Goal: Task Accomplishment & Management: Complete application form

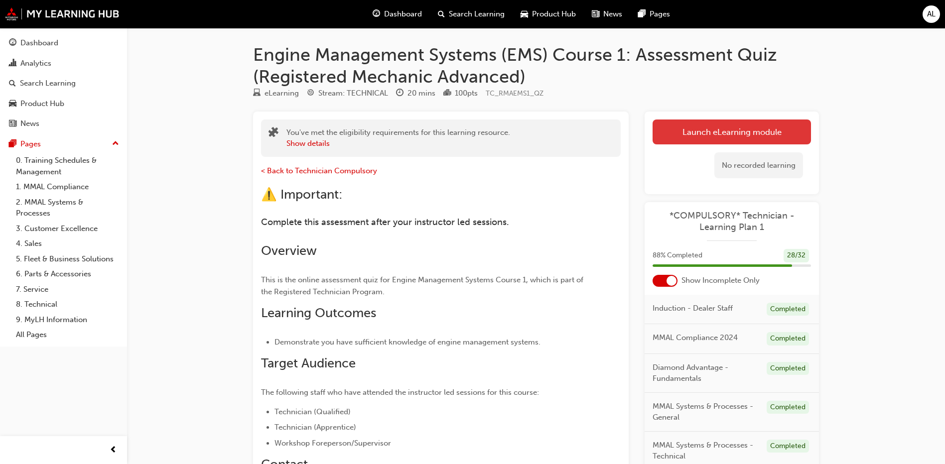
click at [707, 124] on link "Launch eLearning module" at bounding box center [731, 132] width 158 height 25
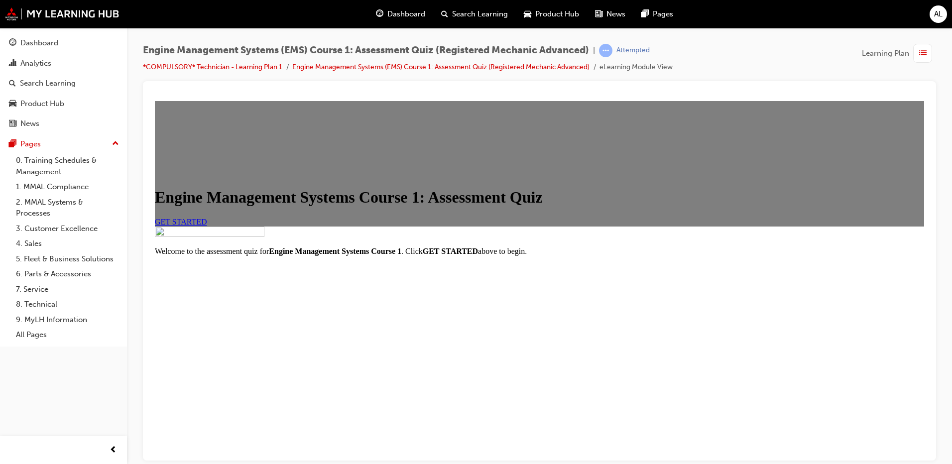
click at [207, 226] on link "GET STARTED" at bounding box center [181, 221] width 52 height 8
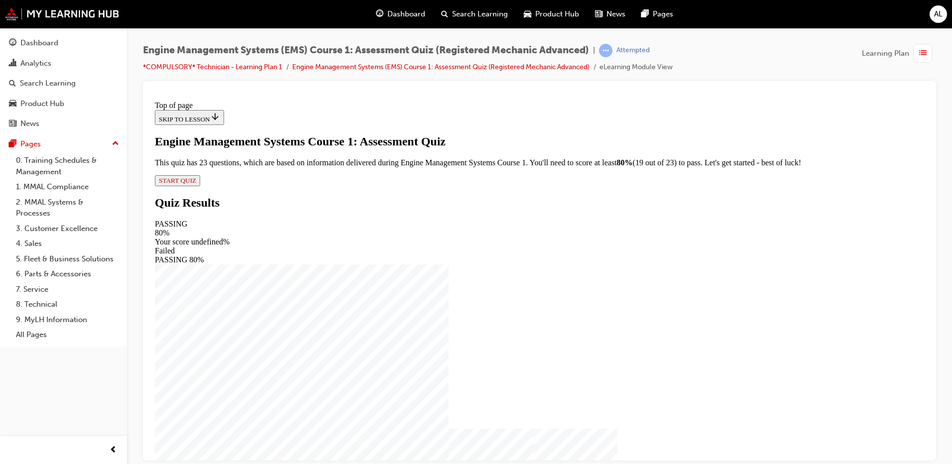
click at [196, 184] on span "START QUIZ" at bounding box center [177, 179] width 37 height 7
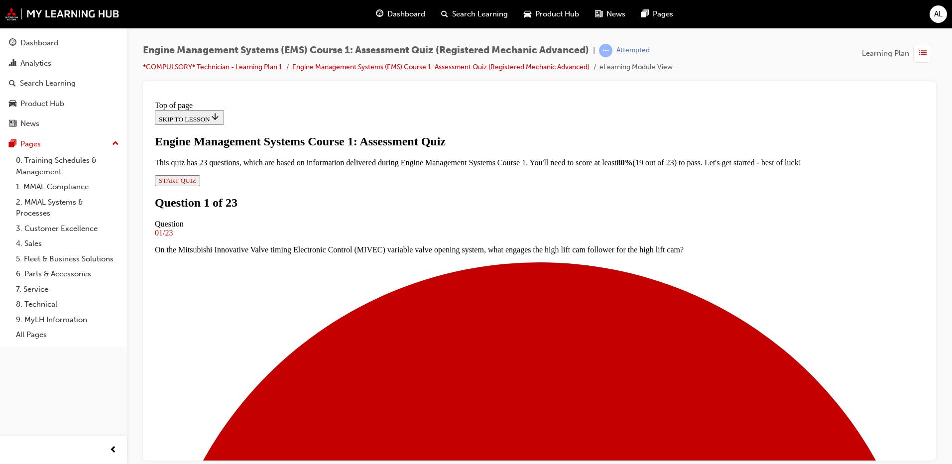
scroll to position [43, 0]
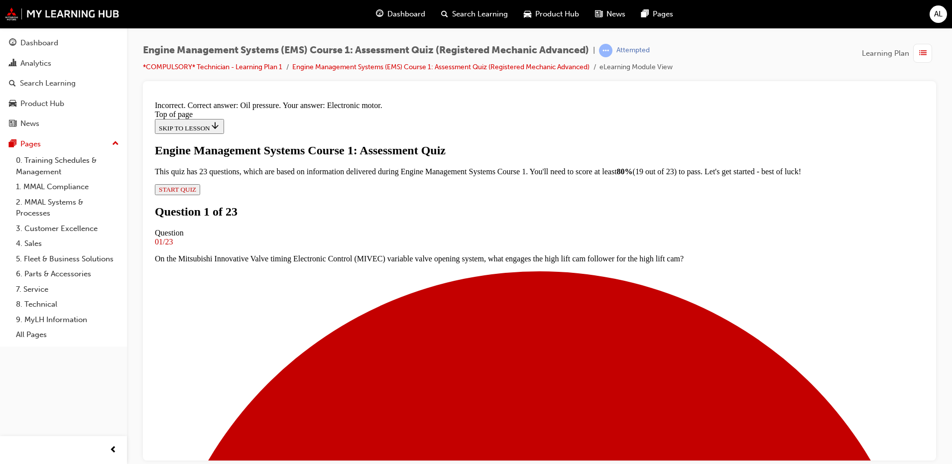
scroll to position [124, 0]
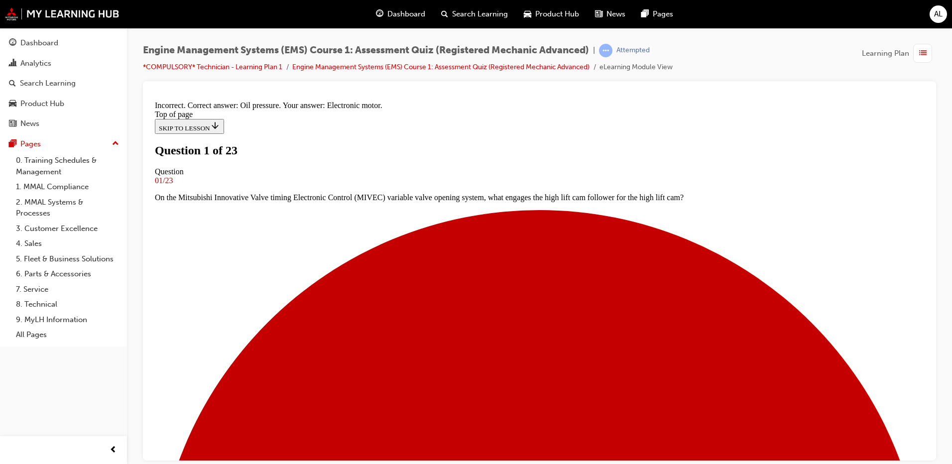
scroll to position [0, 0]
click at [920, 49] on span "list-icon" at bounding box center [922, 53] width 7 height 12
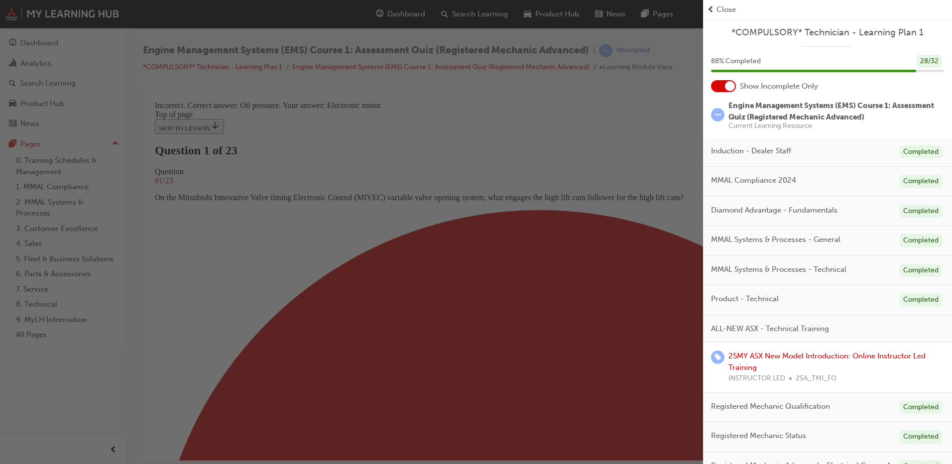
click at [719, 13] on span "Close" at bounding box center [726, 9] width 19 height 11
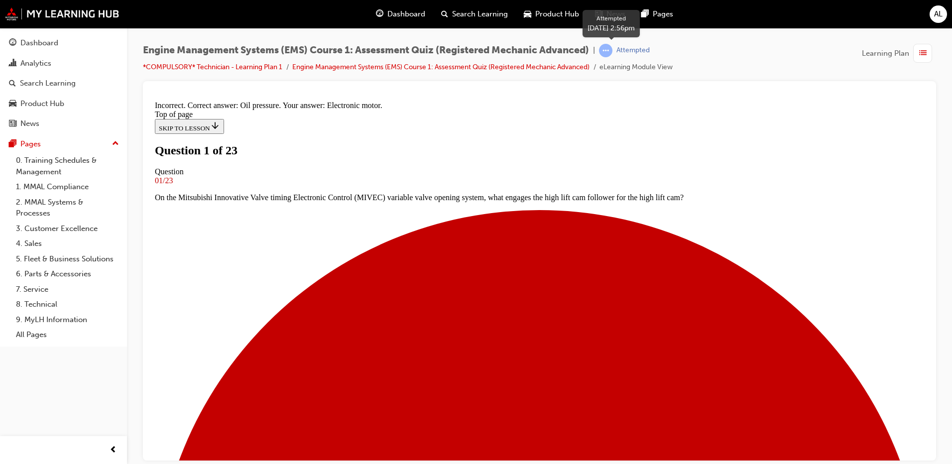
click at [608, 54] on span "learningRecordVerb_ATTEMPT-icon" at bounding box center [605, 50] width 13 height 13
click at [451, 68] on link "Engine Management Systems (EMS) Course 1: Assessment Quiz (Registered Mechanic …" at bounding box center [440, 67] width 297 height 8
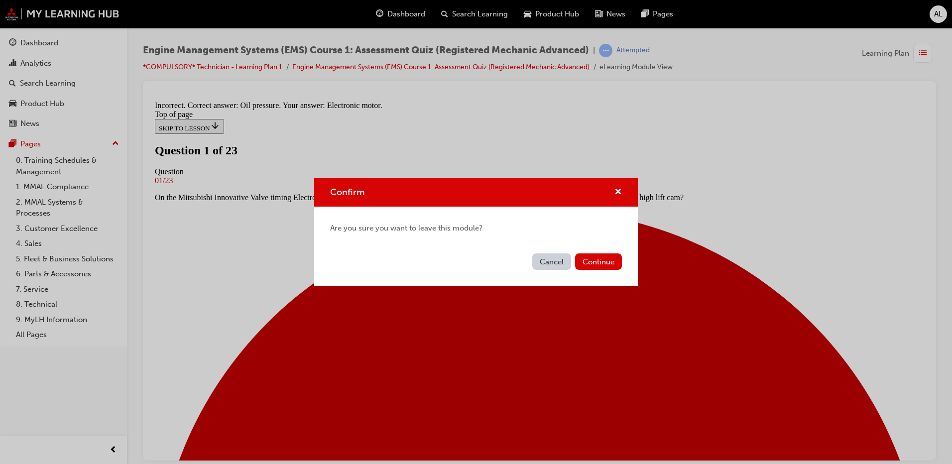
drag, startPoint x: 549, startPoint y: 256, endPoint x: 399, endPoint y: 160, distance: 178.0
click at [549, 256] on button "Cancel" at bounding box center [551, 261] width 39 height 16
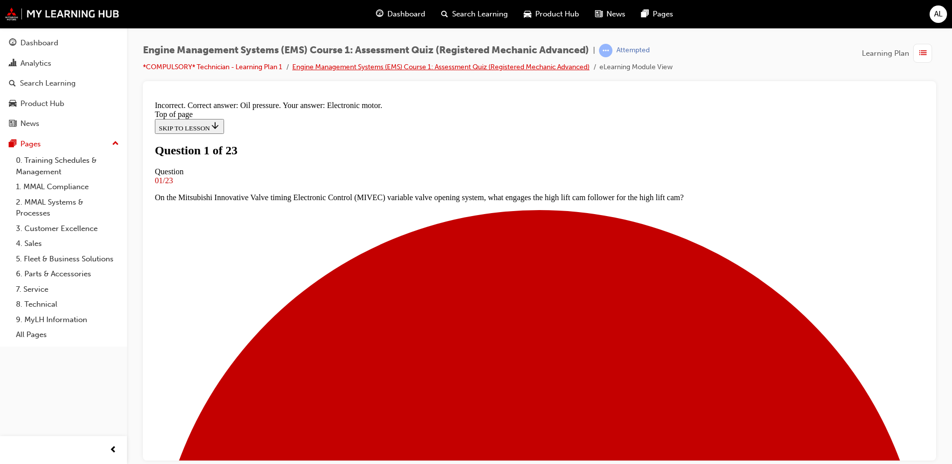
scroll to position [100, 0]
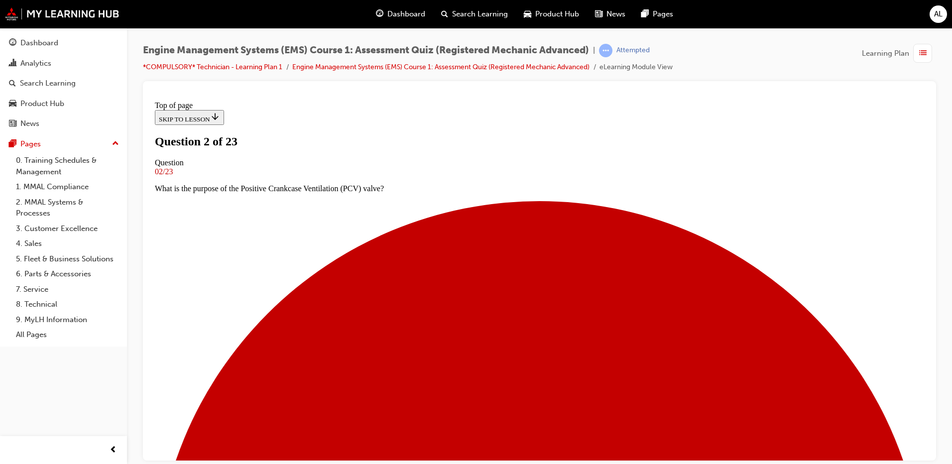
scroll to position [118, 0]
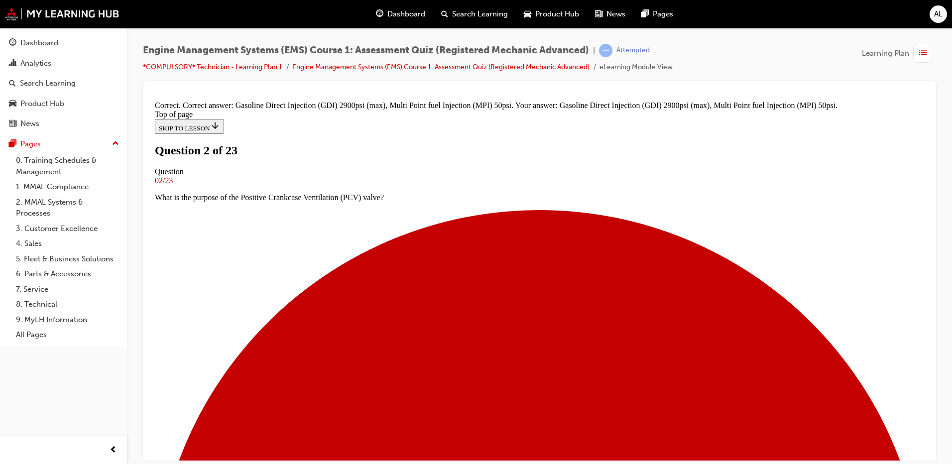
scroll to position [187, 0]
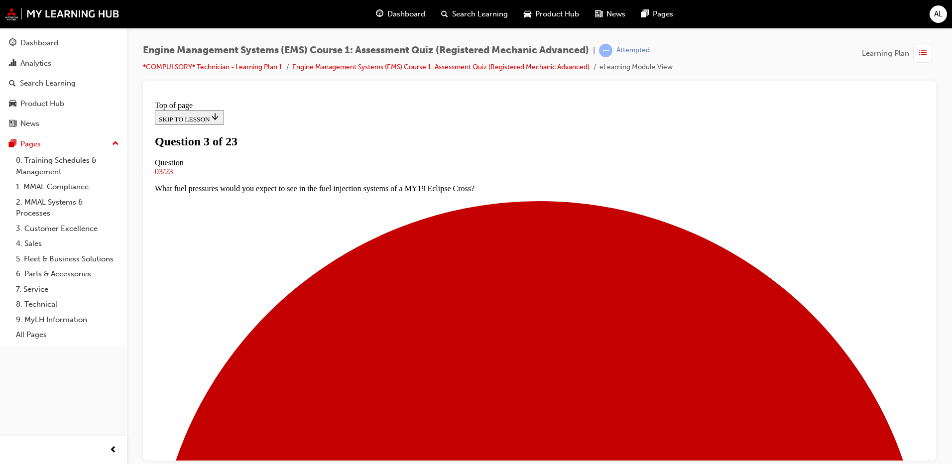
scroll to position [109, 0]
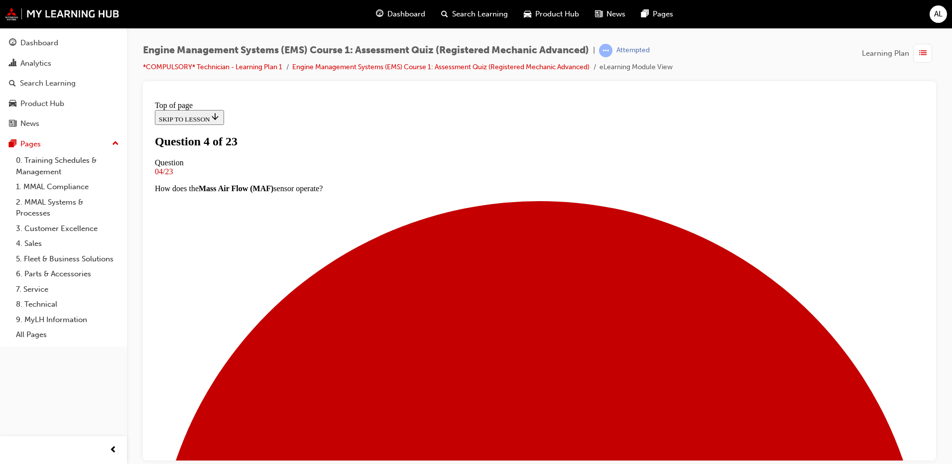
scroll to position [101, 0]
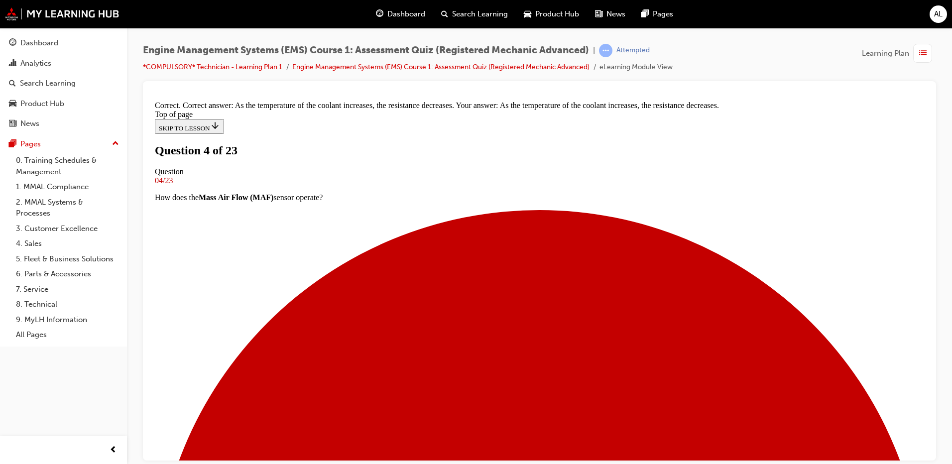
scroll to position [167, 0]
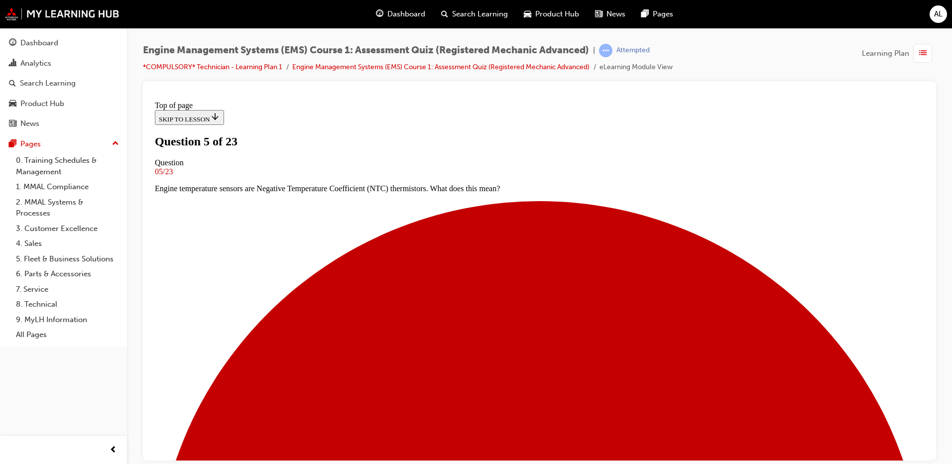
scroll to position [51, 0]
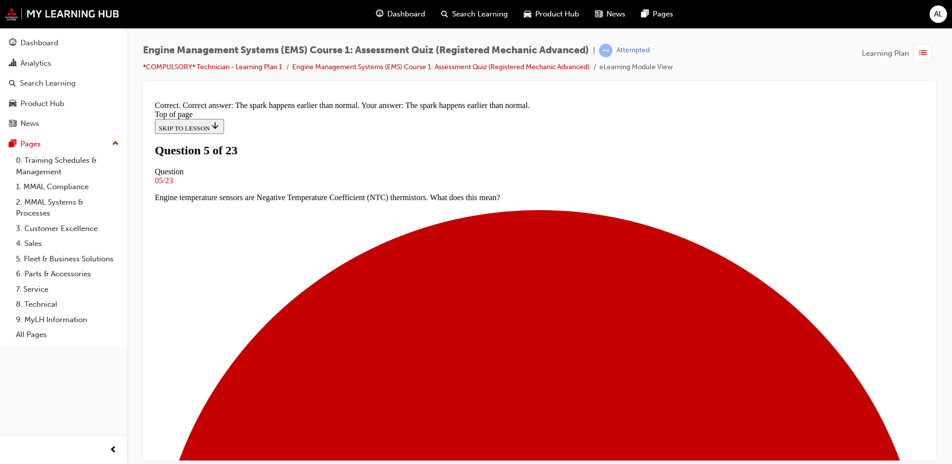
scroll to position [117, 0]
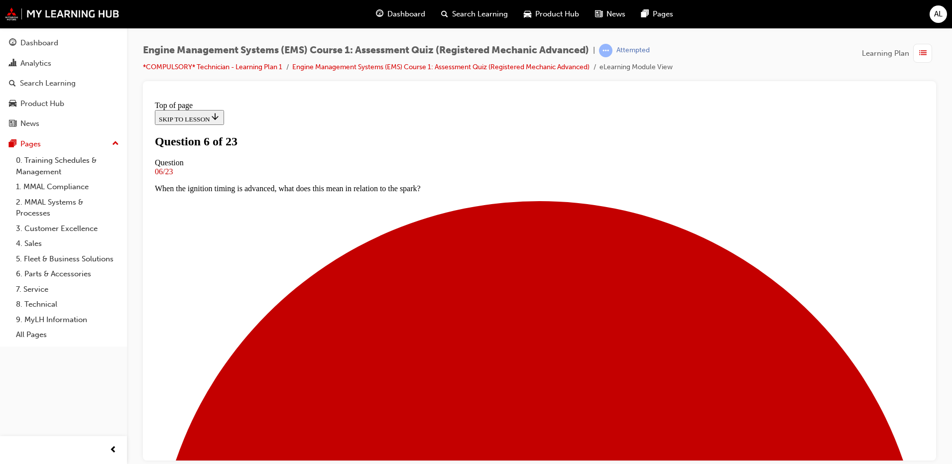
scroll to position [51, 0]
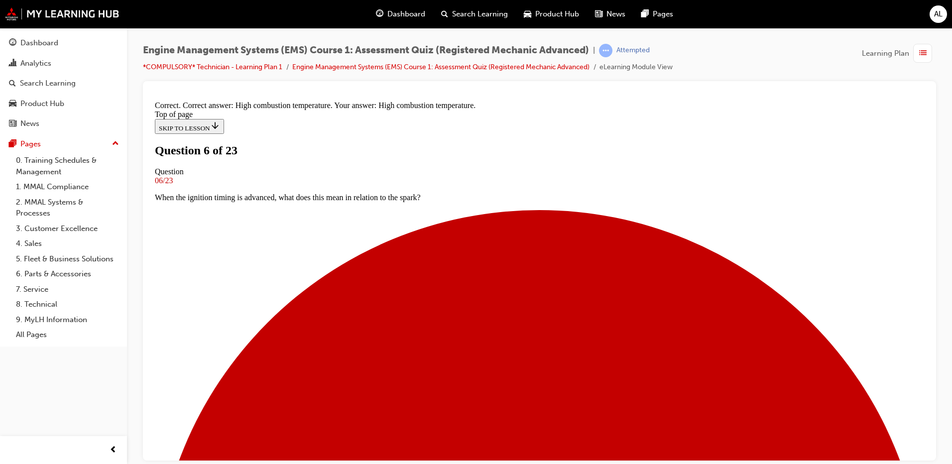
scroll to position [130, 0]
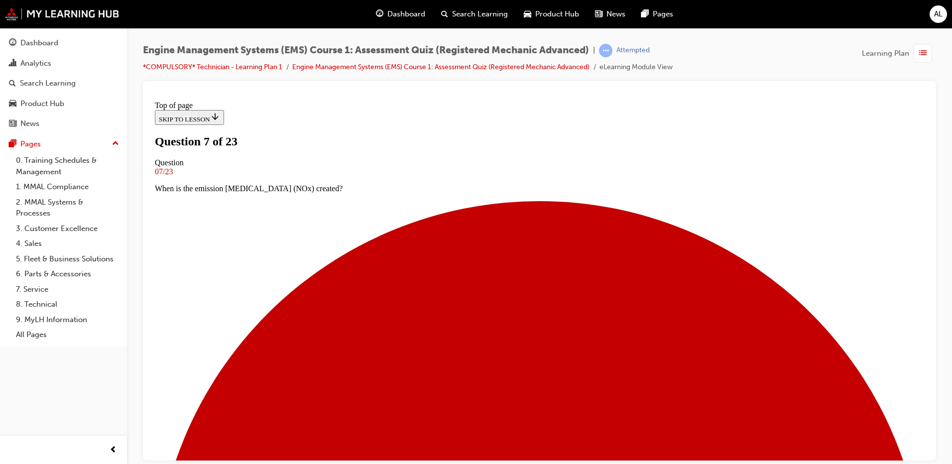
scroll to position [51, 0]
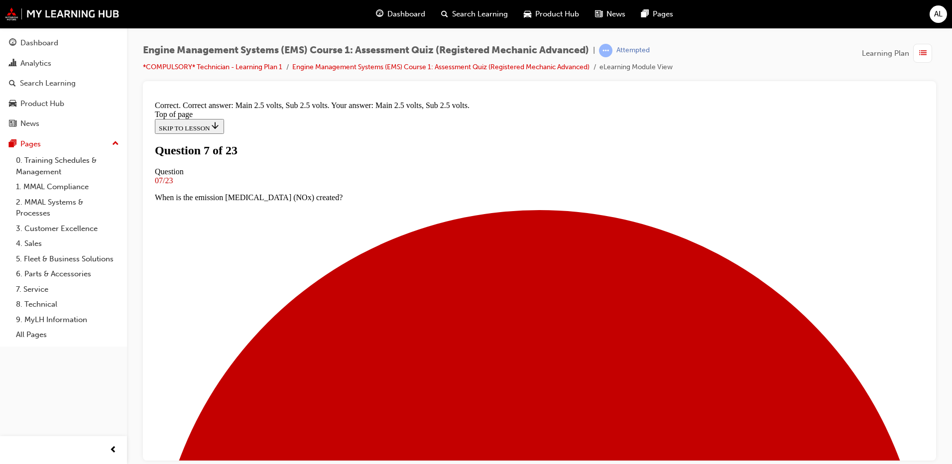
scroll to position [147, 0]
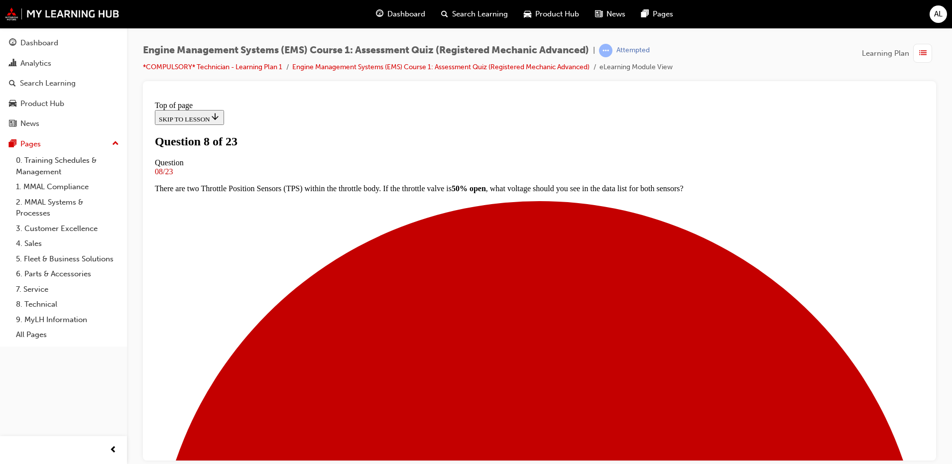
scroll to position [101, 0]
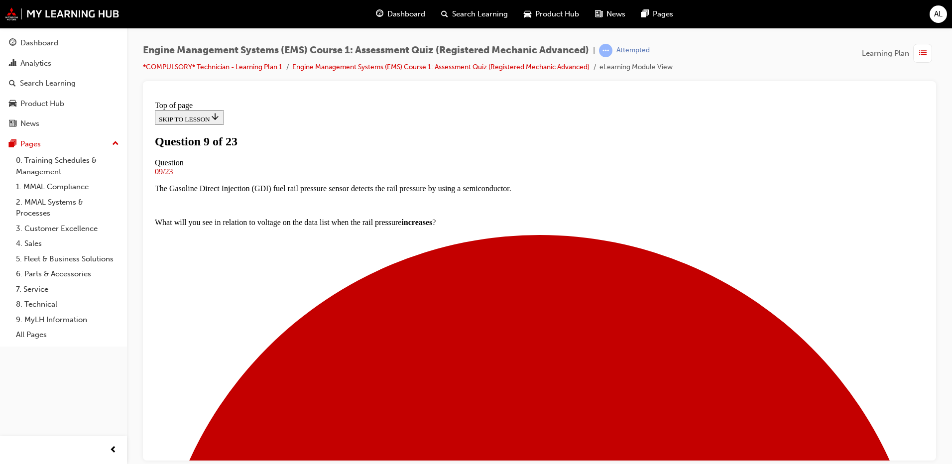
scroll to position [51, 0]
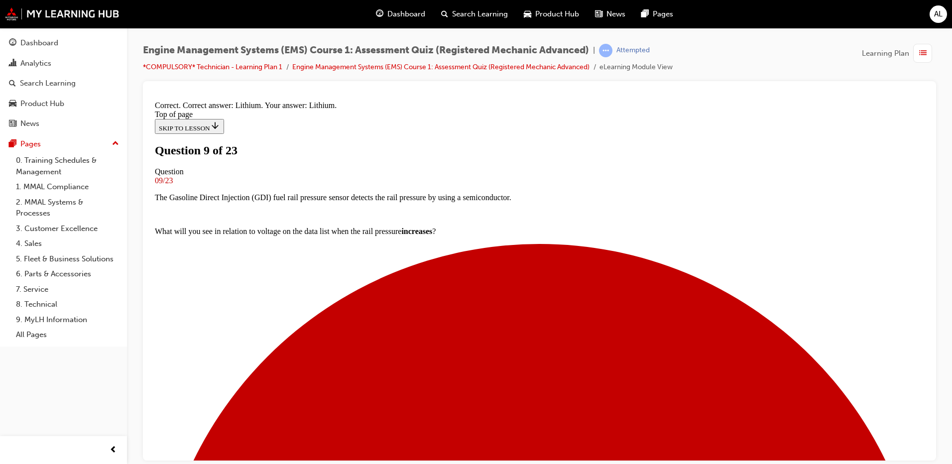
scroll to position [130, 0]
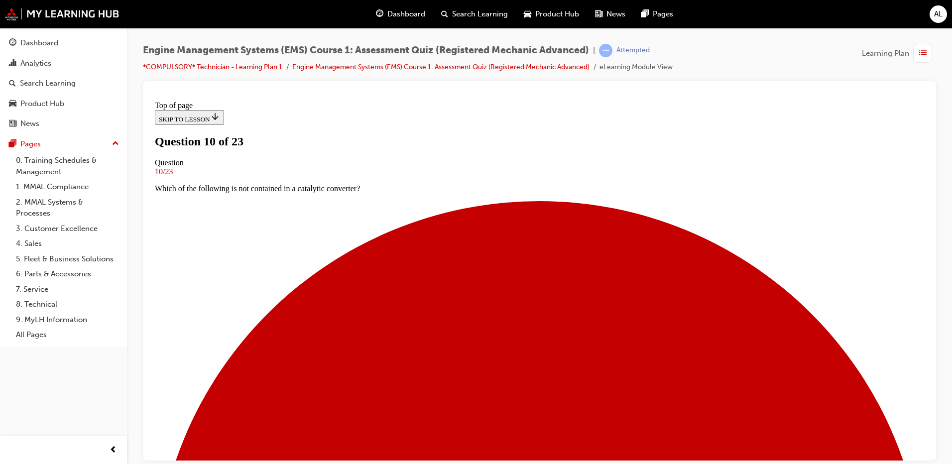
scroll to position [51, 0]
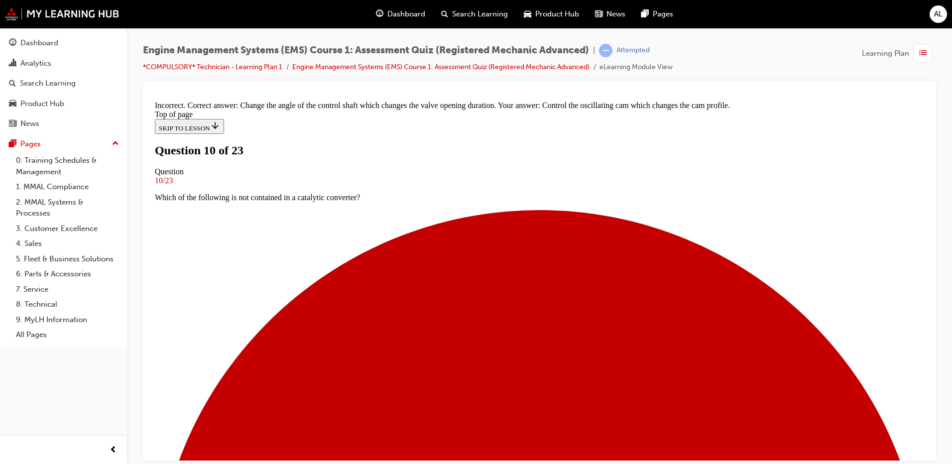
scroll to position [117, 0]
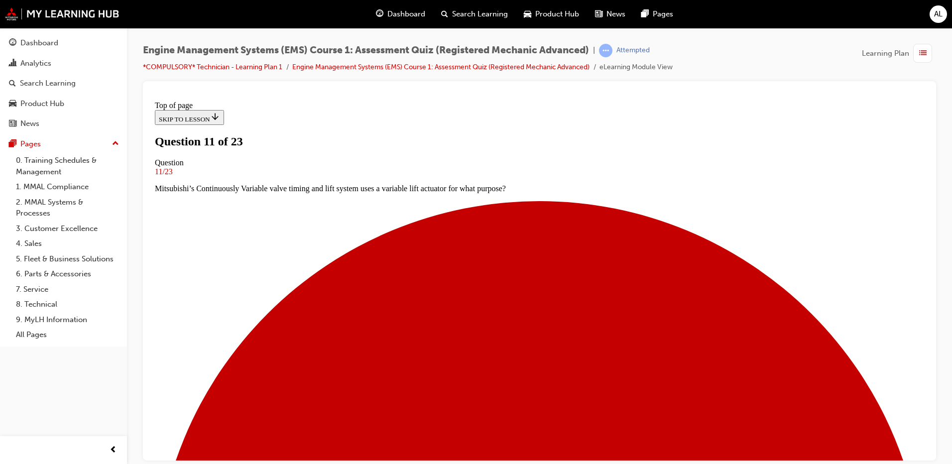
scroll to position [101, 0]
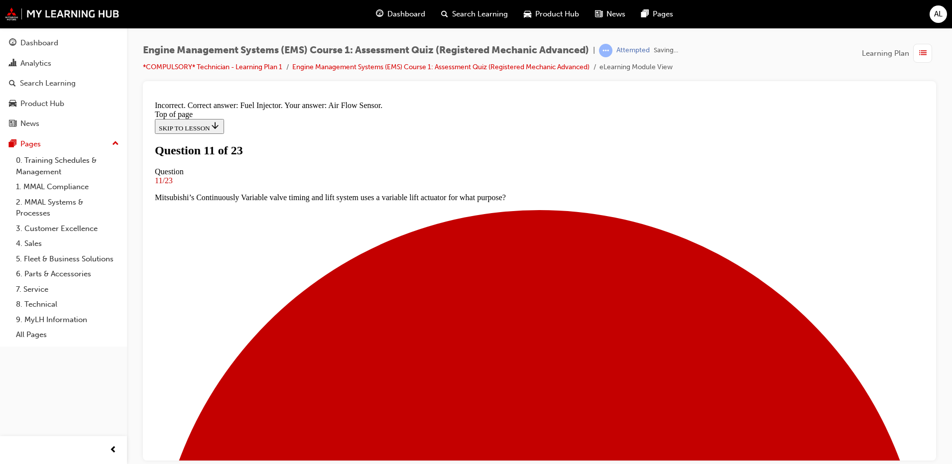
scroll to position [181, 0]
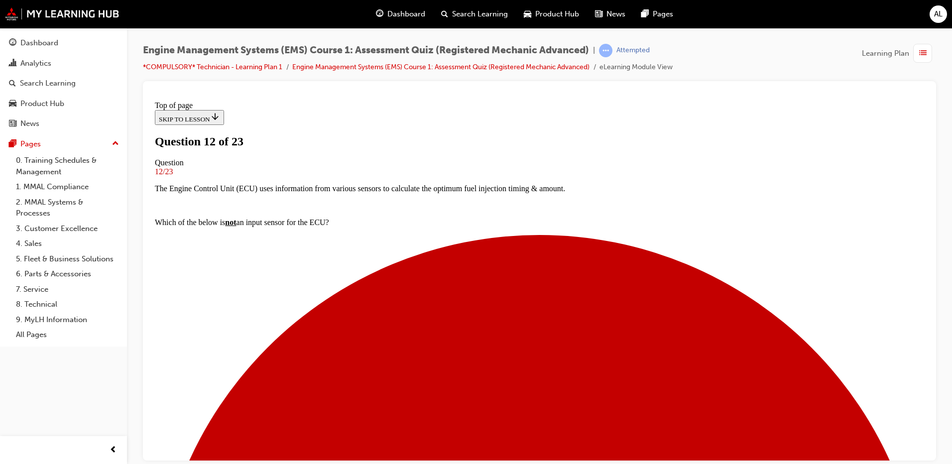
scroll to position [70, 0]
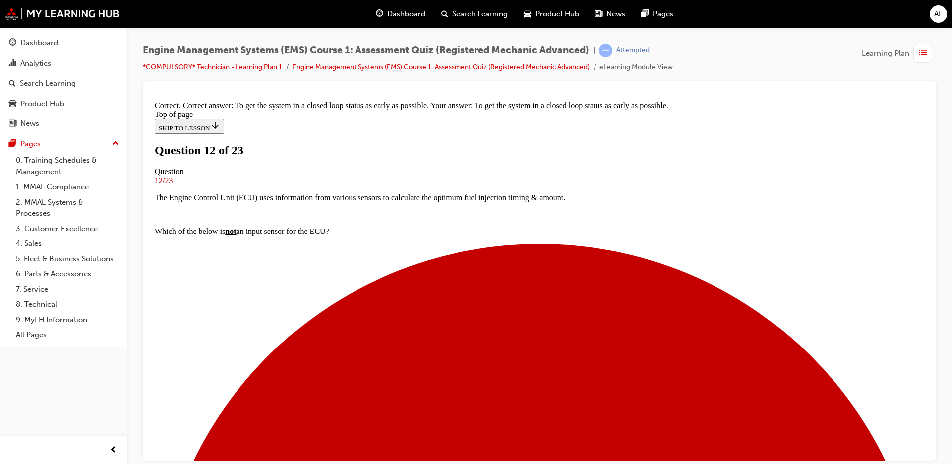
scroll to position [102, 0]
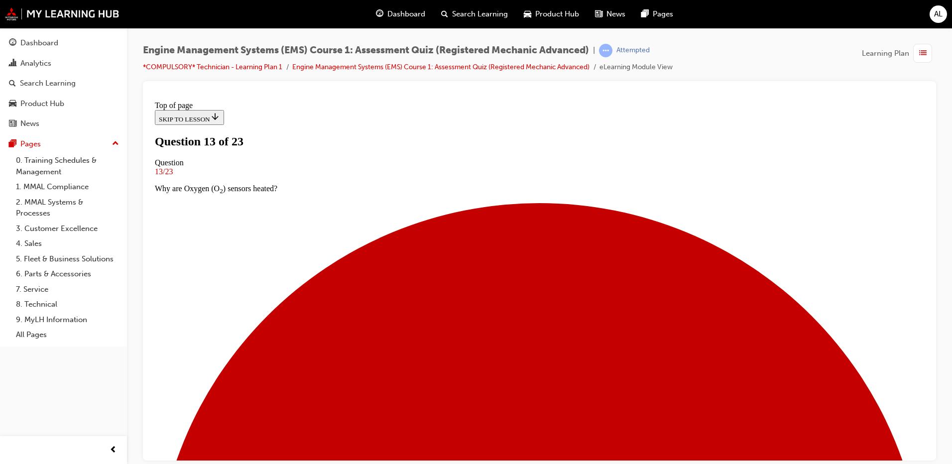
scroll to position [96, 0]
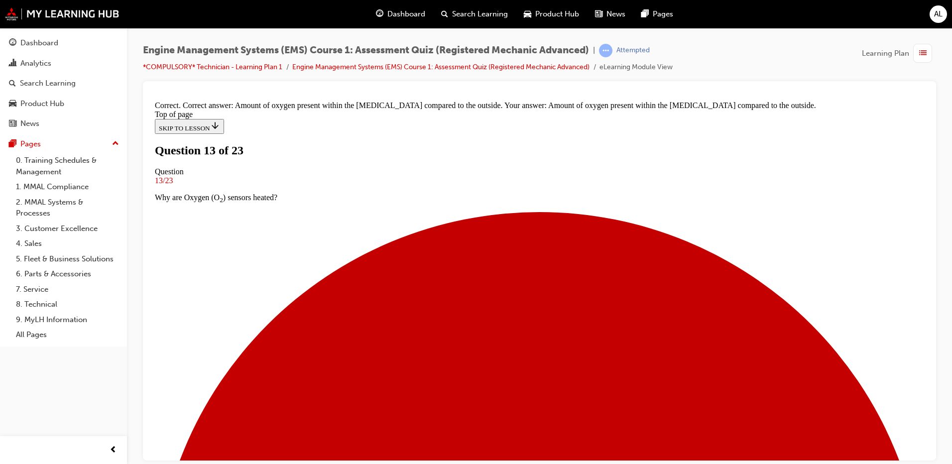
scroll to position [127, 0]
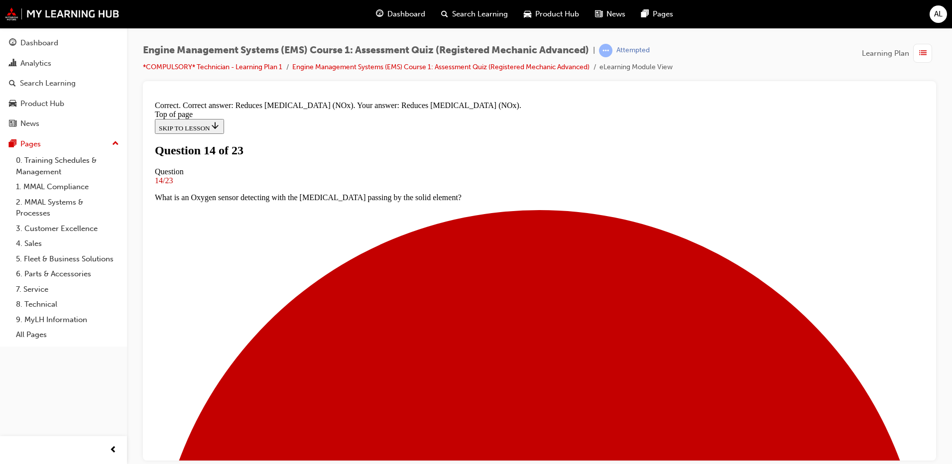
scroll to position [90, 0]
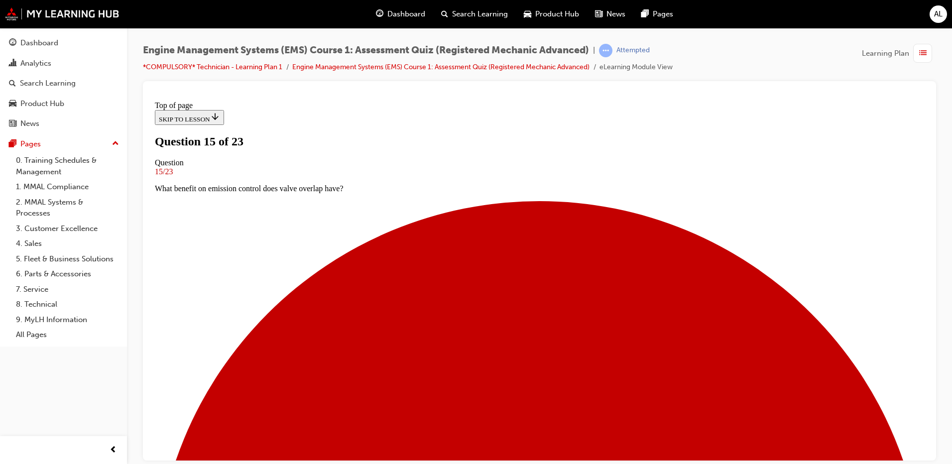
scroll to position [51, 0]
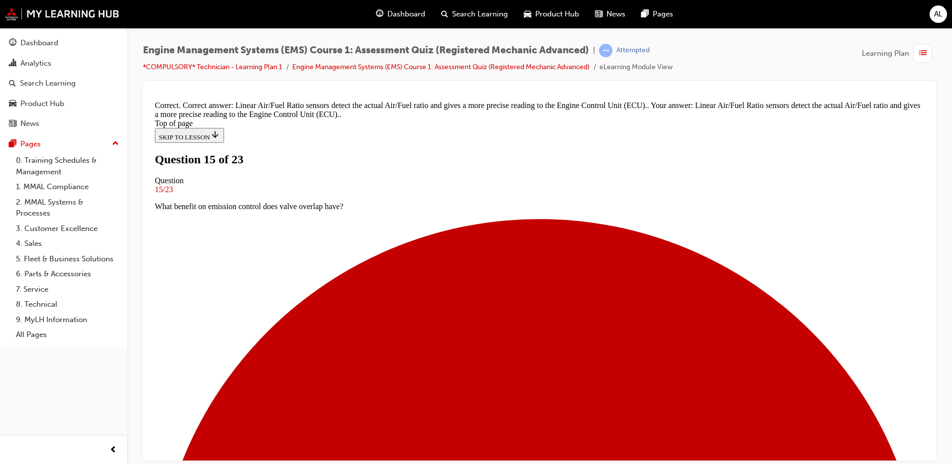
scroll to position [127, 0]
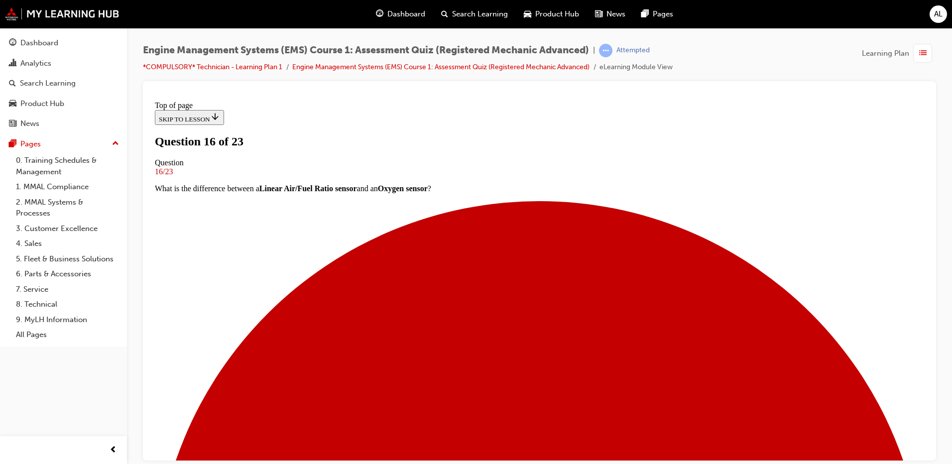
scroll to position [101, 0]
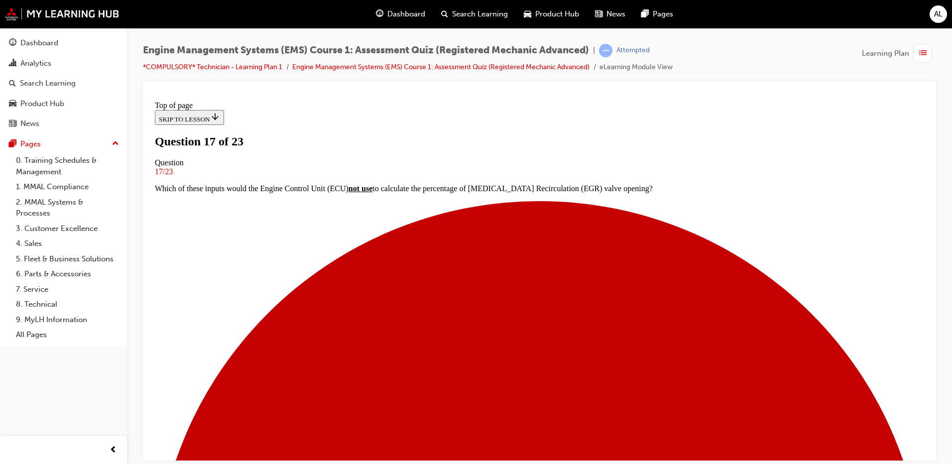
scroll to position [1, 0]
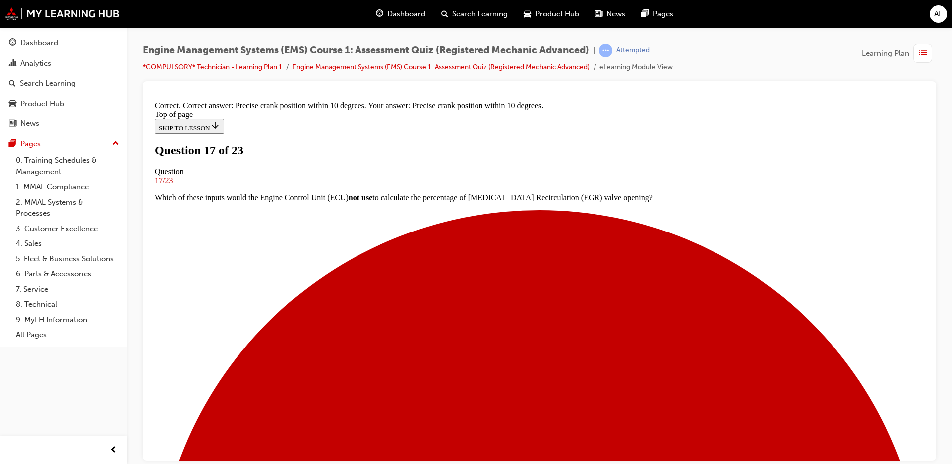
scroll to position [107, 0]
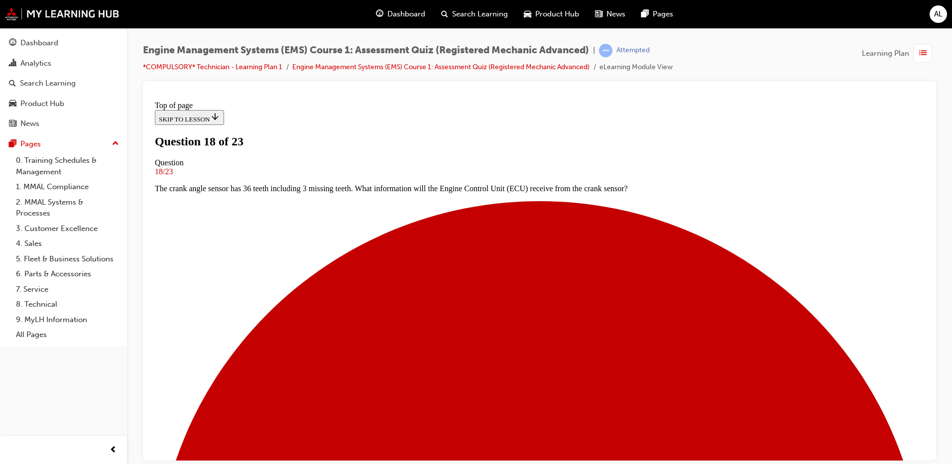
scroll to position [51, 0]
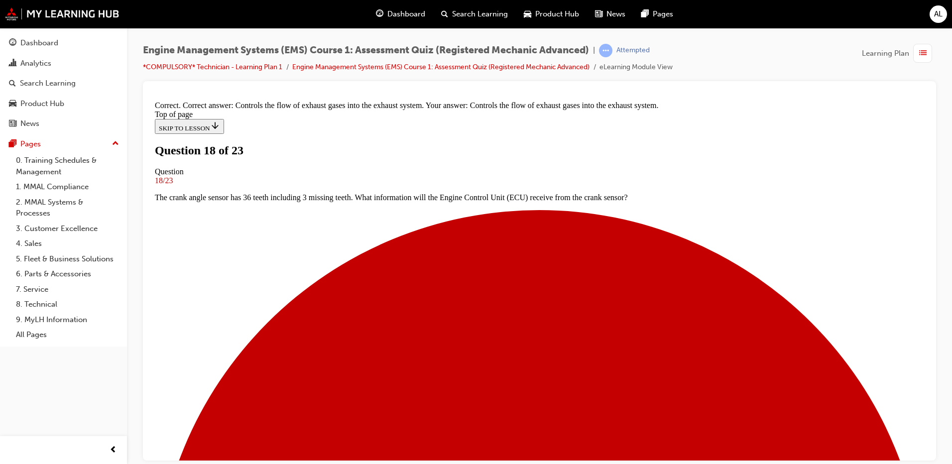
scroll to position [157, 0]
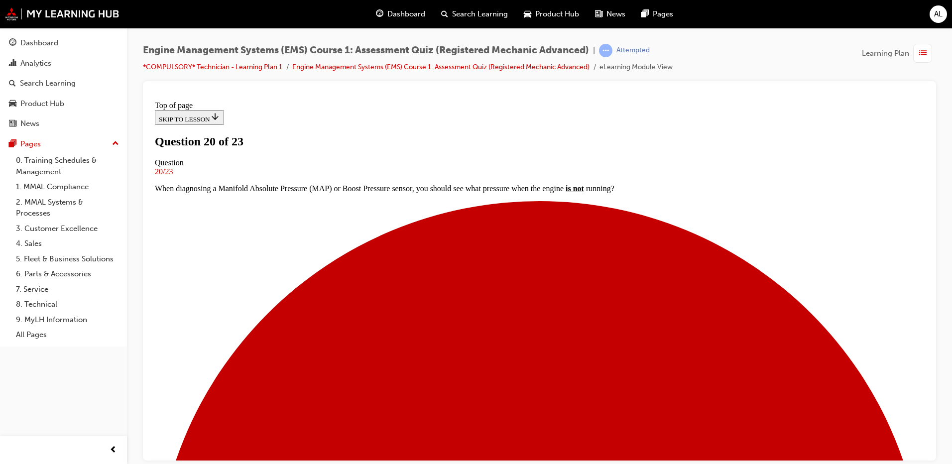
scroll to position [51, 0]
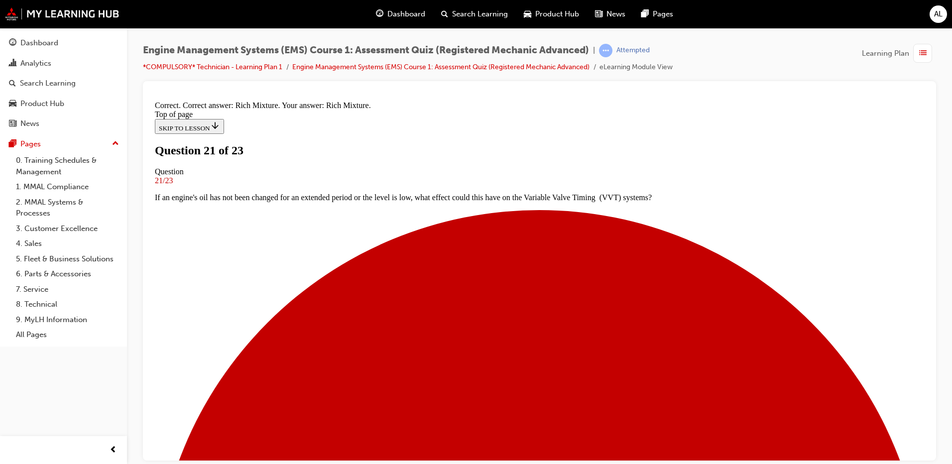
scroll to position [141, 0]
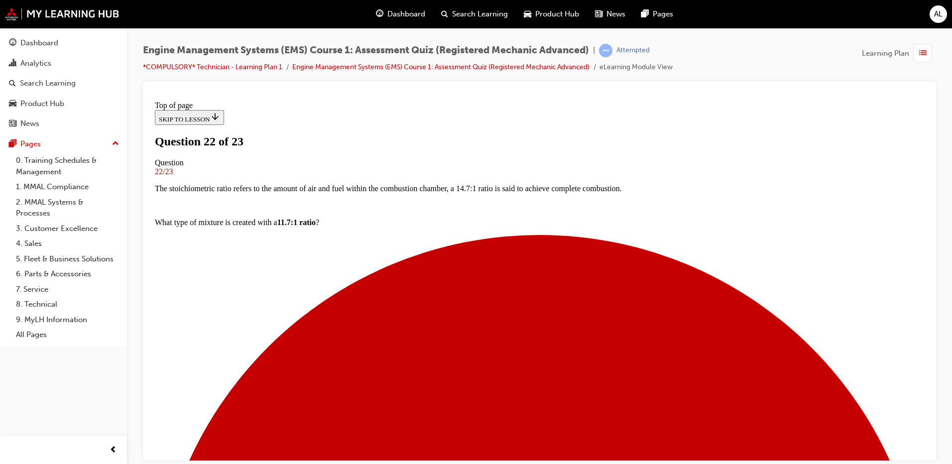
scroll to position [51, 0]
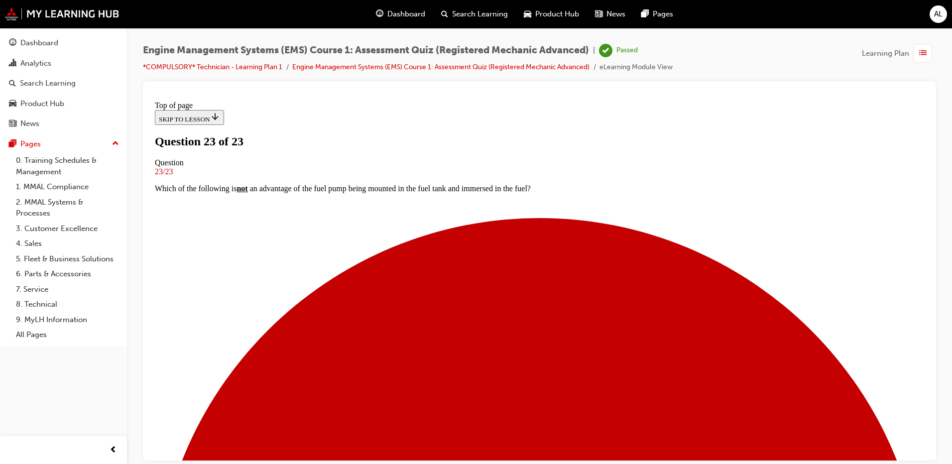
scroll to position [144, 0]
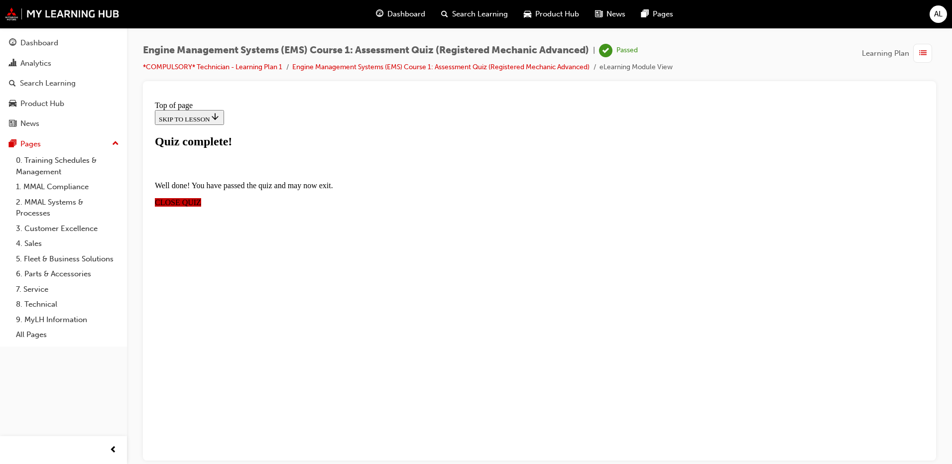
click at [201, 198] on span "CLOSE QUIZ" at bounding box center [178, 202] width 46 height 8
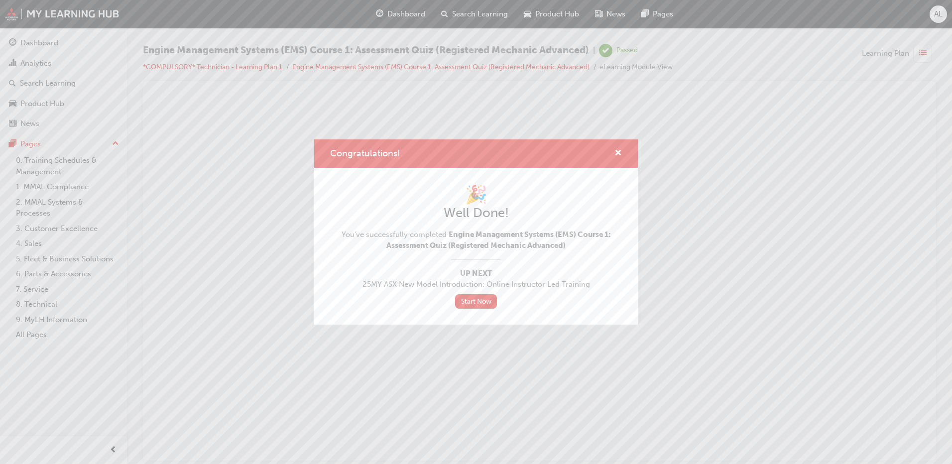
scroll to position [0, 0]
click at [619, 152] on span "cross-icon" at bounding box center [617, 153] width 7 height 9
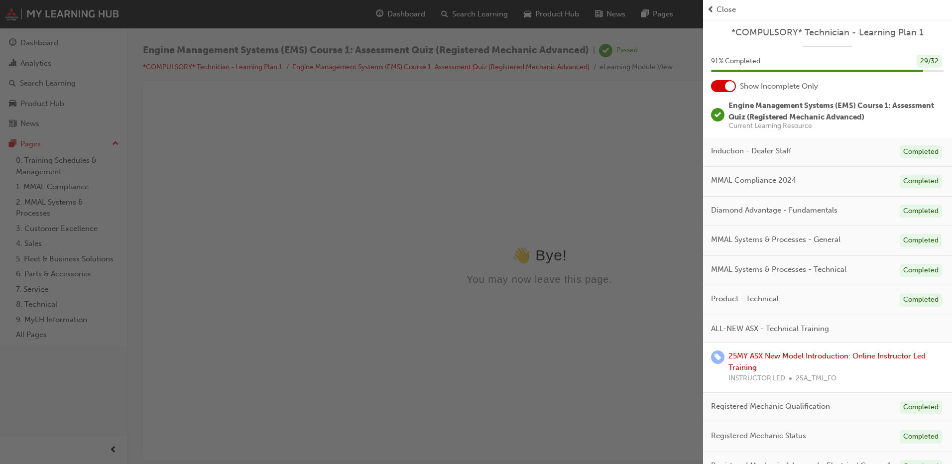
click at [712, 9] on span "prev-icon" at bounding box center [710, 9] width 7 height 11
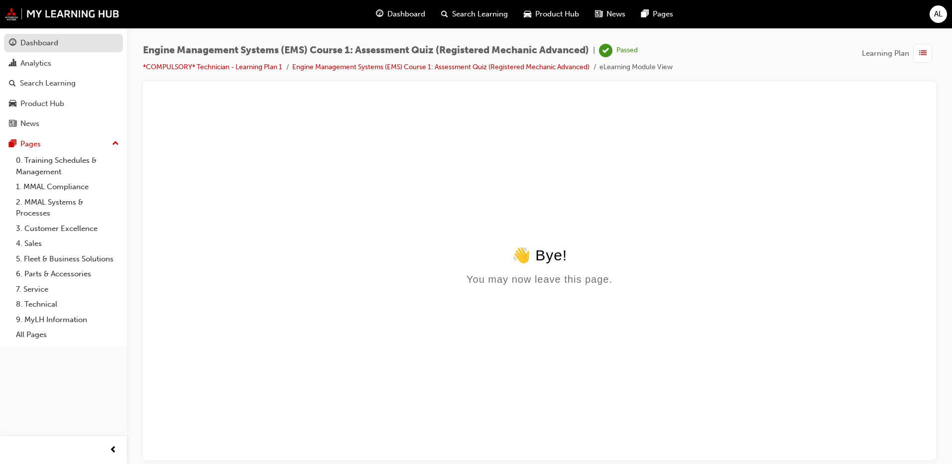
click at [67, 39] on div "Dashboard" at bounding box center [63, 43] width 109 height 12
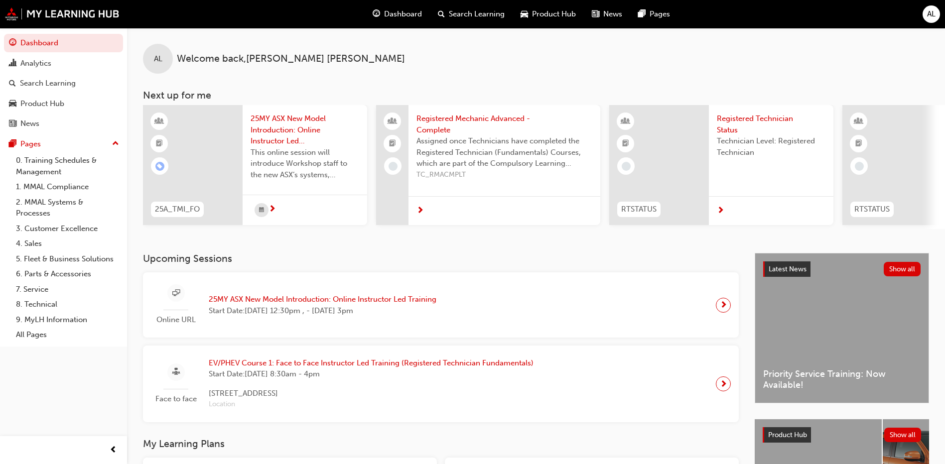
click at [294, 128] on span "25MY ASX New Model Introduction: Online Instructor Led Training" at bounding box center [304, 130] width 109 height 34
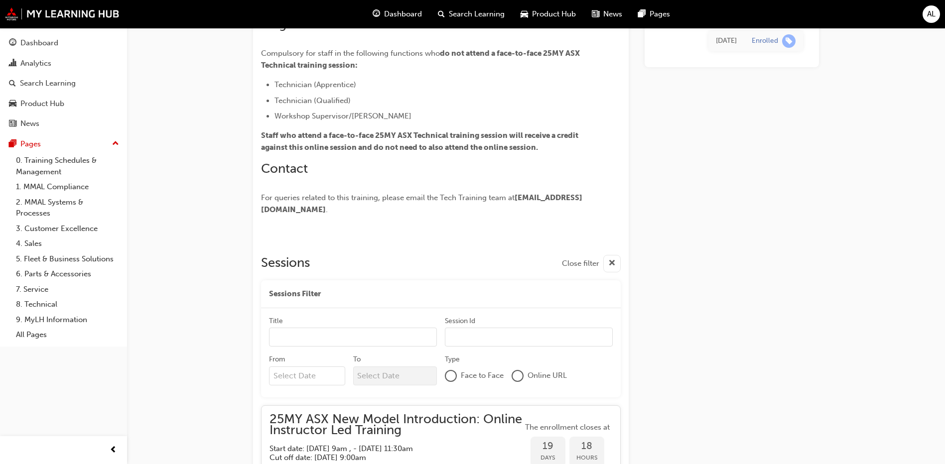
scroll to position [325, 0]
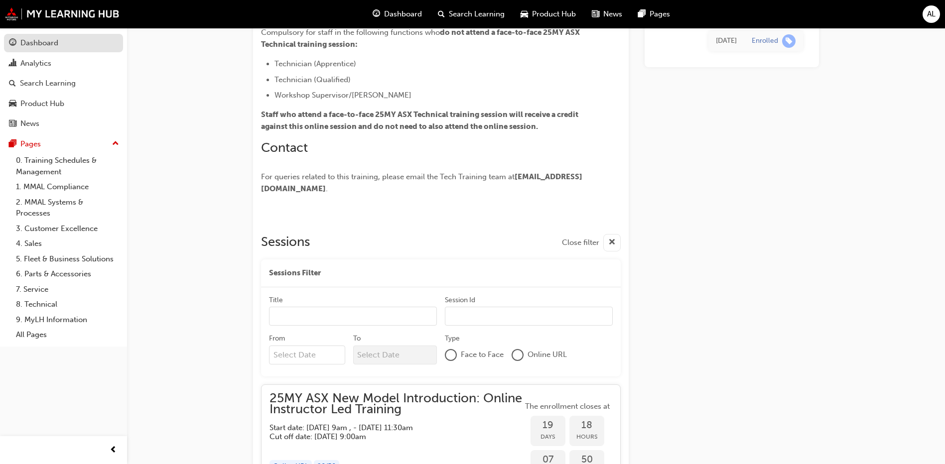
click at [26, 51] on link "Dashboard" at bounding box center [63, 43] width 119 height 18
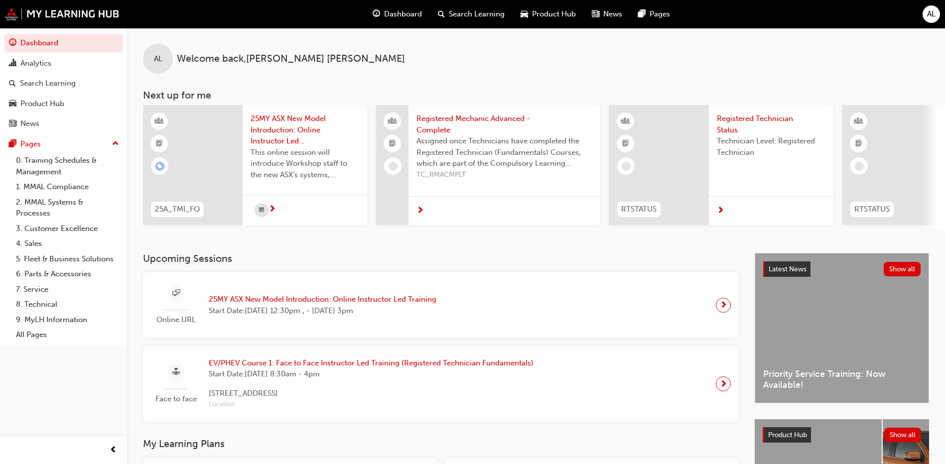
click at [608, 11] on span "News" at bounding box center [612, 13] width 19 height 11
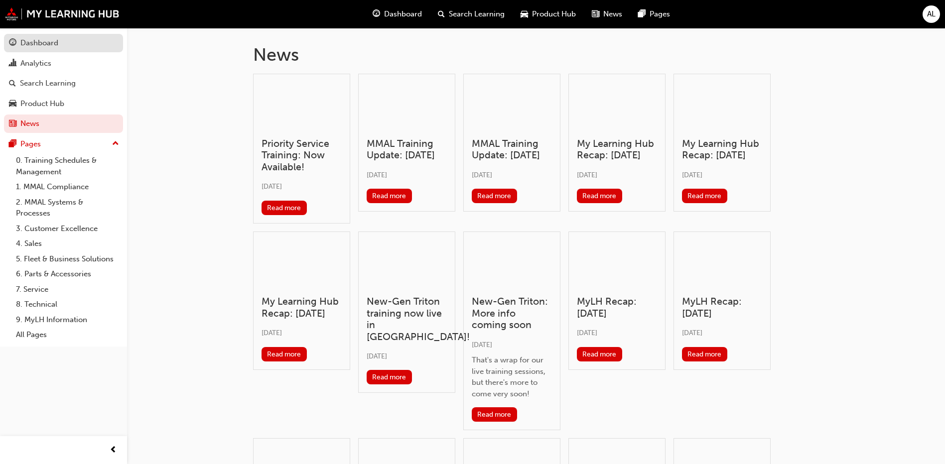
click at [46, 44] on div "Dashboard" at bounding box center [39, 42] width 38 height 11
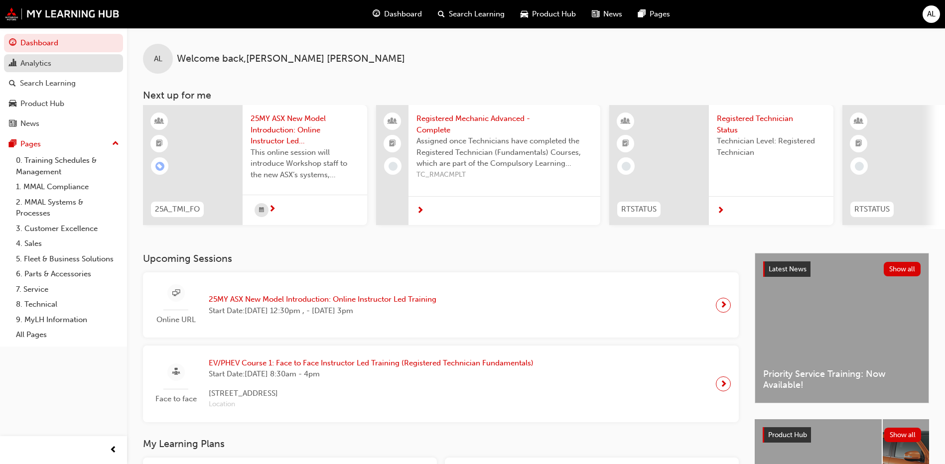
click at [48, 63] on div "Analytics" at bounding box center [35, 63] width 31 height 11
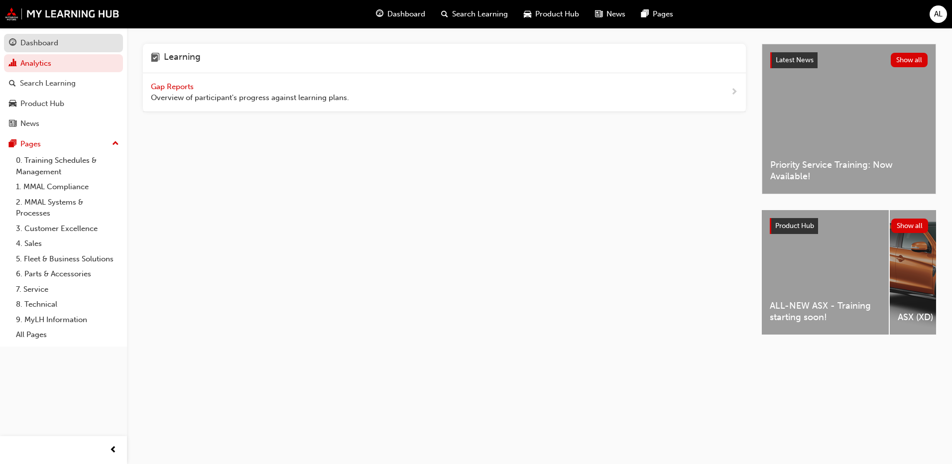
click at [58, 36] on link "Dashboard" at bounding box center [63, 43] width 119 height 18
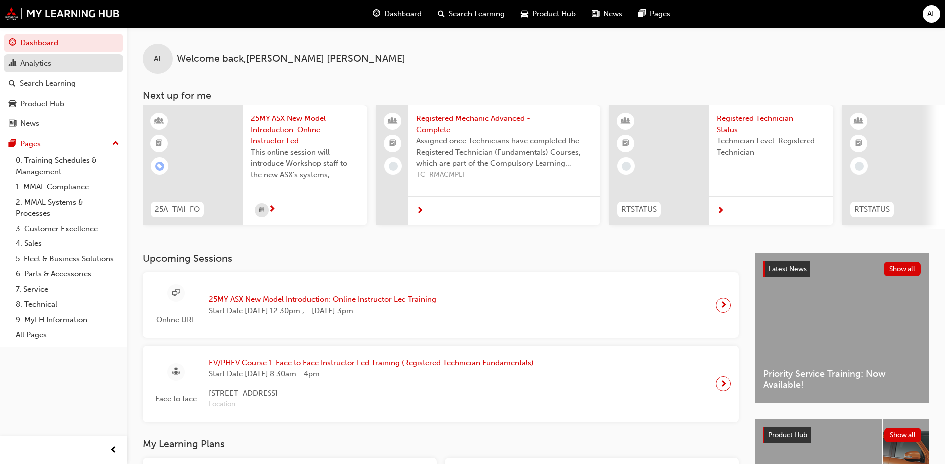
click at [65, 66] on div "Analytics" at bounding box center [63, 63] width 109 height 12
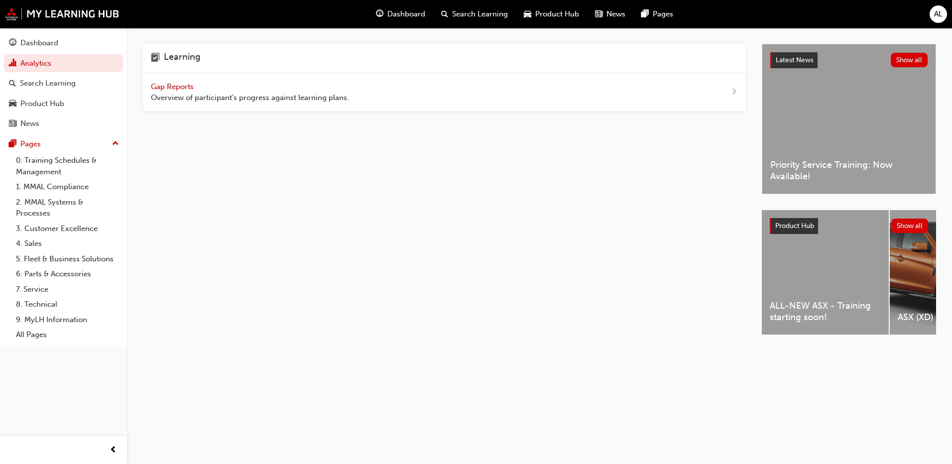
click at [729, 89] on div "Gap Reports Overview of participant's progress against learning plans." at bounding box center [444, 92] width 603 height 39
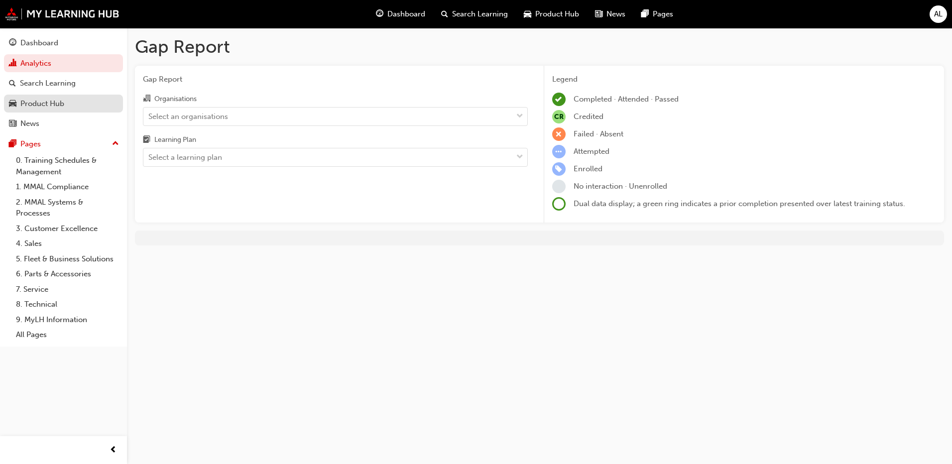
click at [42, 101] on div "Product Hub" at bounding box center [42, 103] width 44 height 11
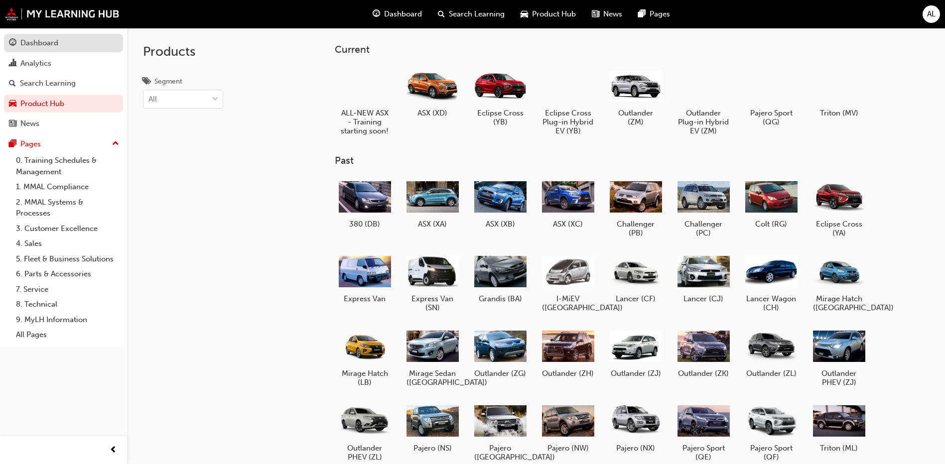
click at [53, 45] on div "Dashboard" at bounding box center [39, 42] width 38 height 11
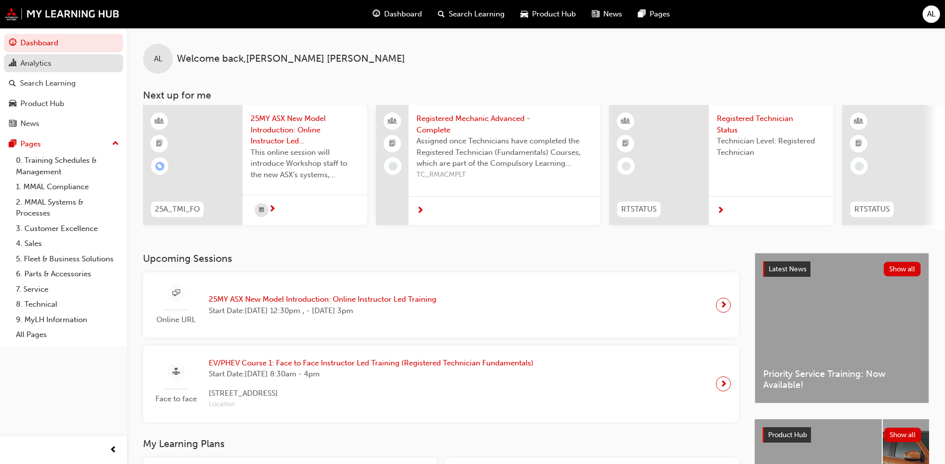
click at [40, 63] on div "Analytics" at bounding box center [35, 63] width 31 height 11
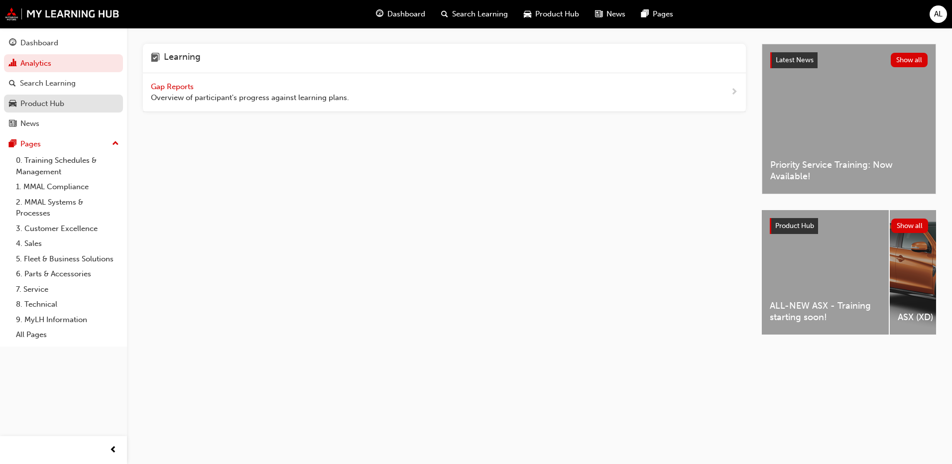
click at [48, 107] on div "Product Hub" at bounding box center [42, 103] width 44 height 11
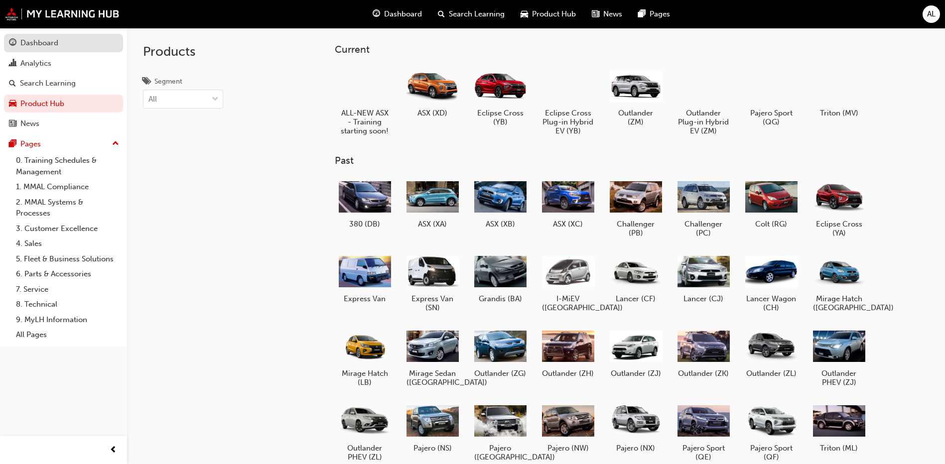
click at [44, 34] on link "Dashboard" at bounding box center [63, 43] width 119 height 18
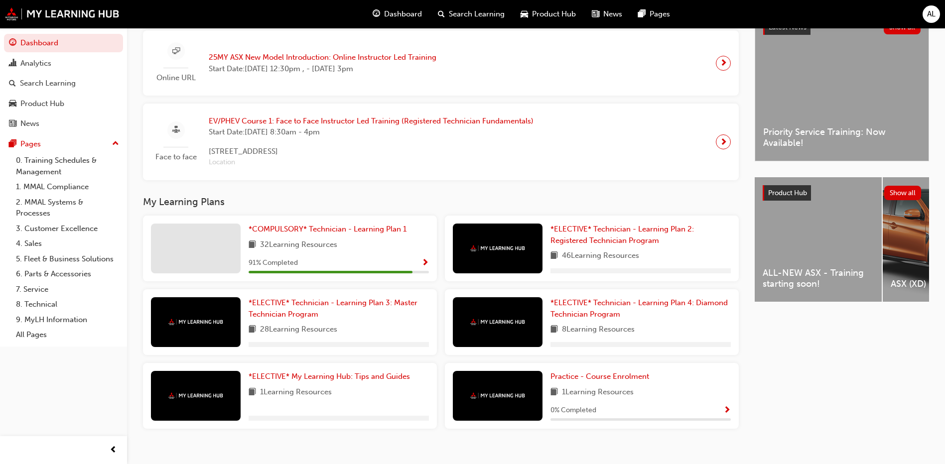
scroll to position [249, 0]
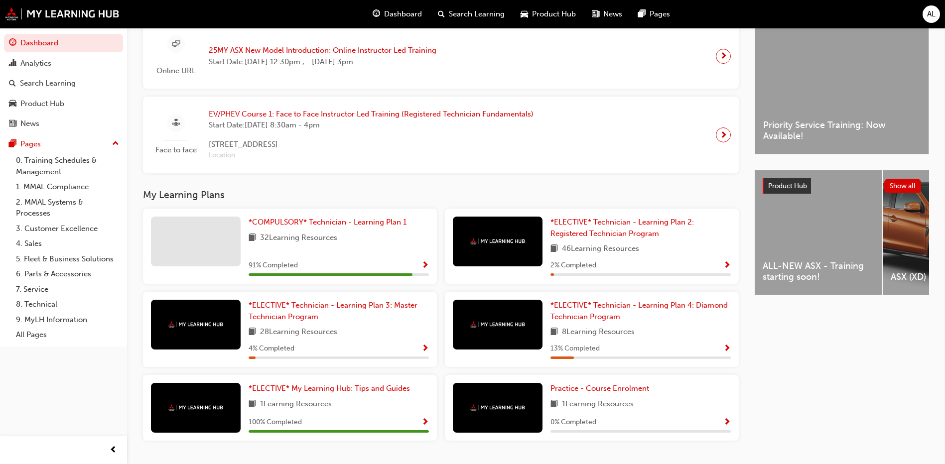
click at [425, 268] on span "Show Progress" at bounding box center [424, 265] width 7 height 9
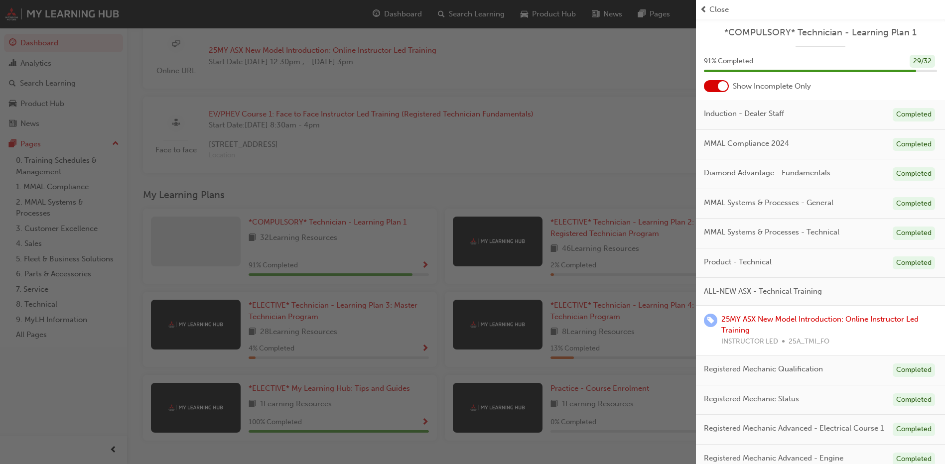
click at [705, 9] on span "prev-icon" at bounding box center [703, 9] width 7 height 11
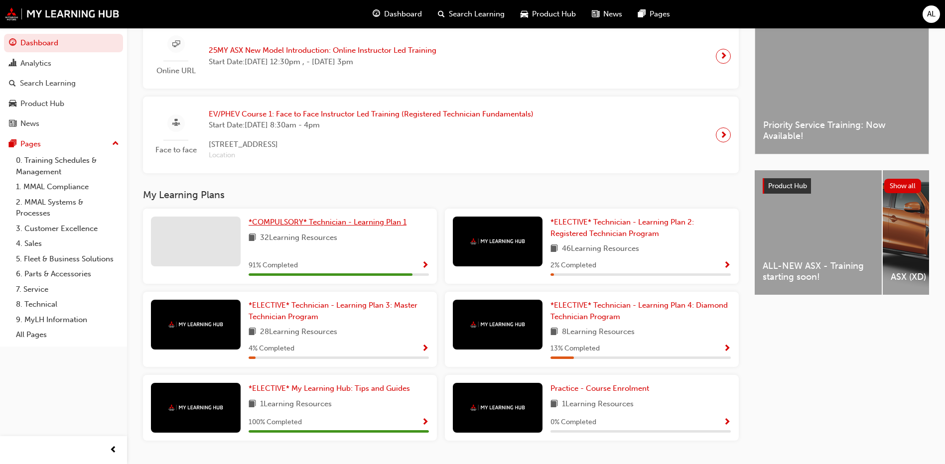
click at [283, 224] on span "*COMPULSORY* Technician - Learning Plan 1" at bounding box center [327, 222] width 158 height 9
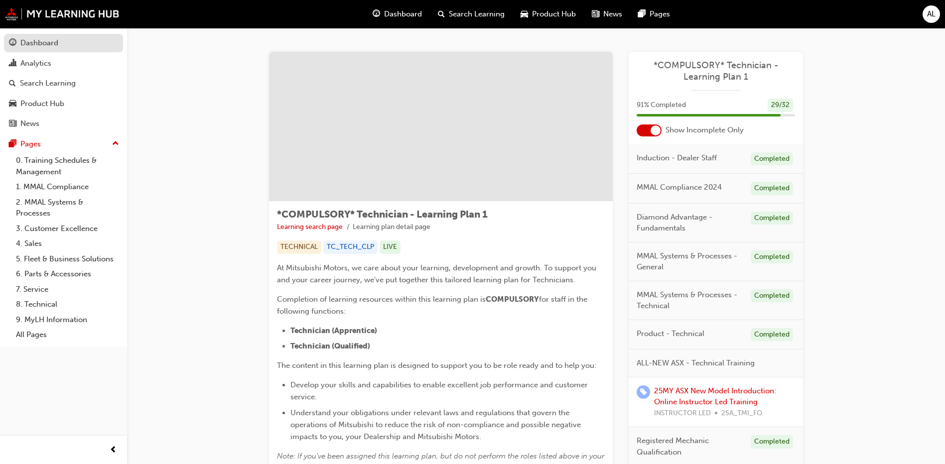
click at [31, 43] on div "Dashboard" at bounding box center [39, 42] width 38 height 11
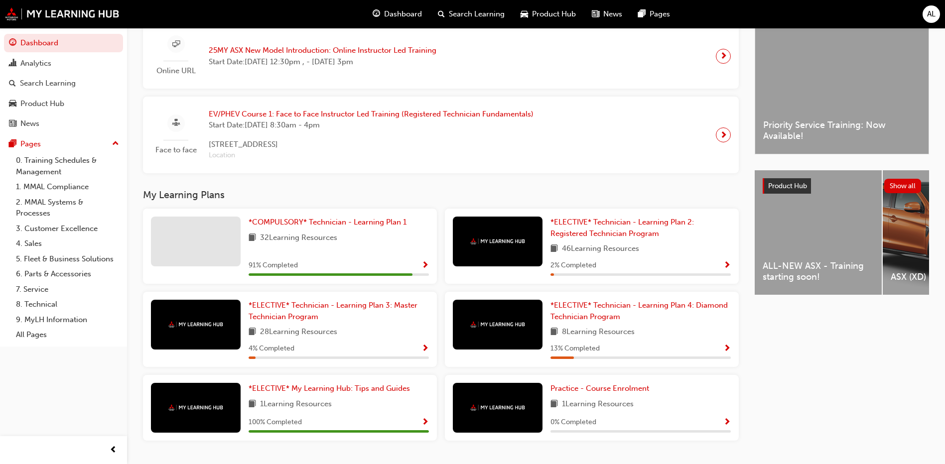
scroll to position [278, 0]
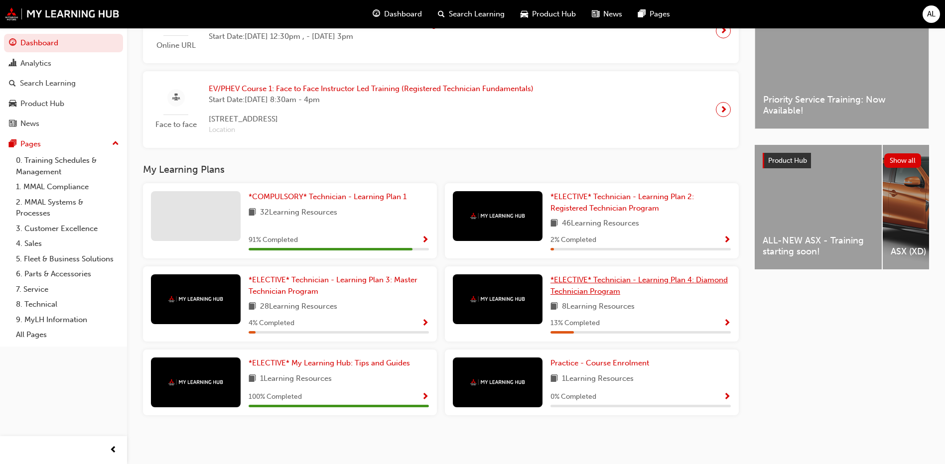
click at [588, 283] on span "*ELECTIVE* Technician - Learning Plan 4: Diamond Technician Program" at bounding box center [638, 285] width 177 height 20
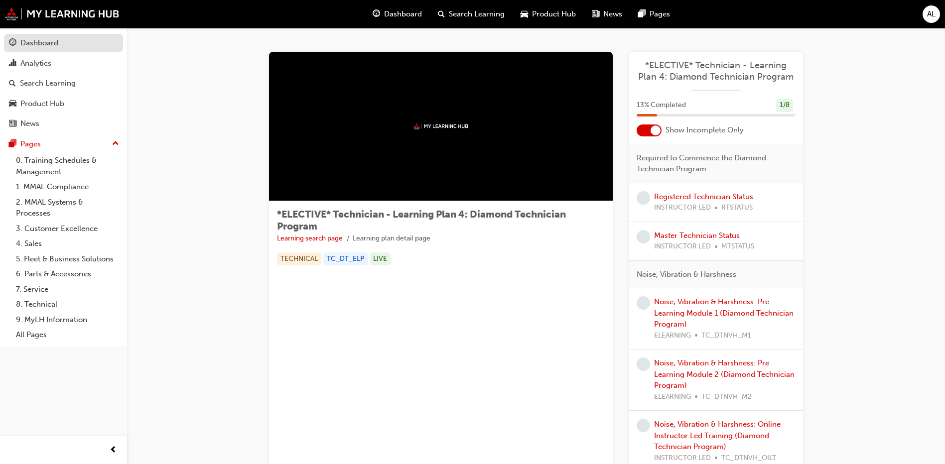
click at [26, 45] on div "Dashboard" at bounding box center [39, 42] width 38 height 11
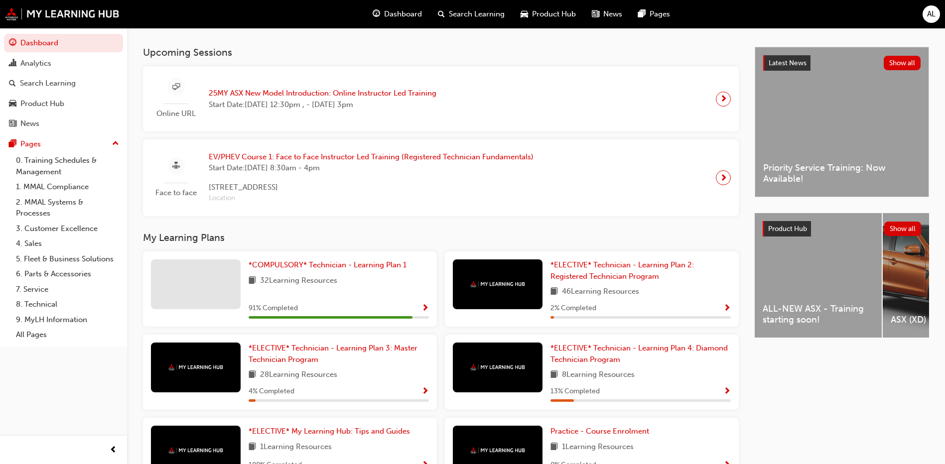
scroll to position [229, 0]
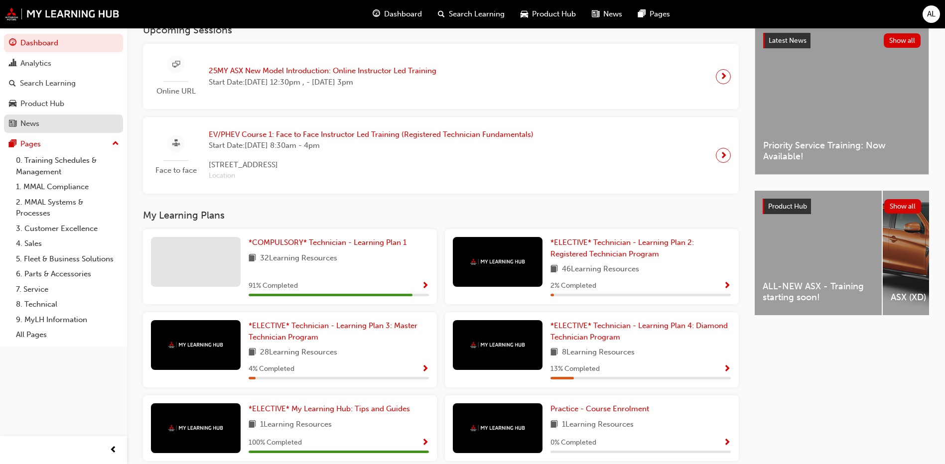
click at [33, 122] on div "News" at bounding box center [29, 123] width 19 height 11
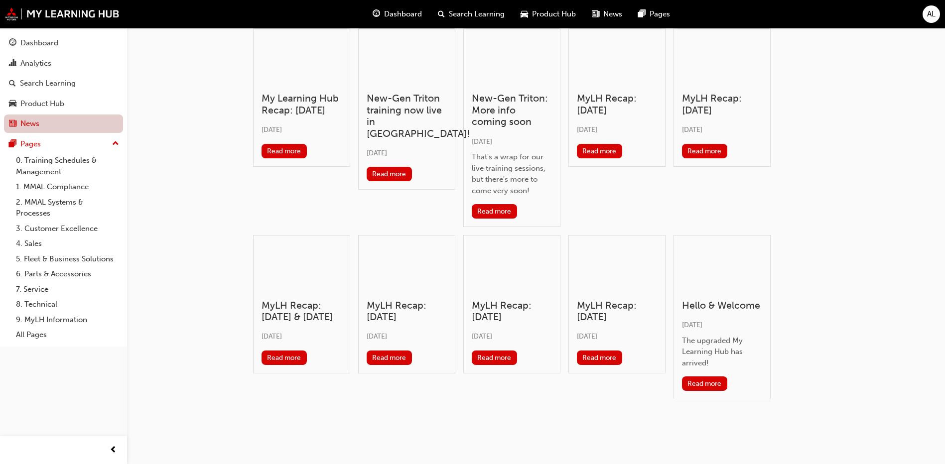
scroll to position [203, 0]
click at [48, 102] on div "Product Hub" at bounding box center [42, 103] width 44 height 11
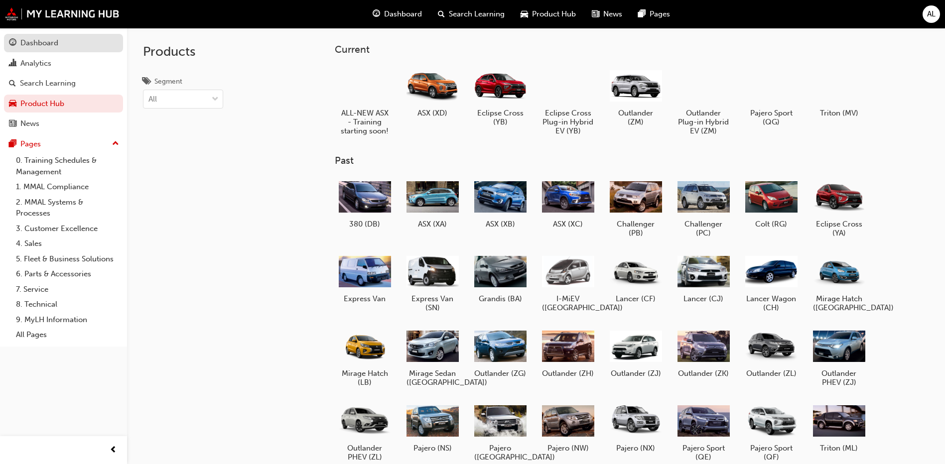
click at [58, 46] on div "Dashboard" at bounding box center [39, 42] width 38 height 11
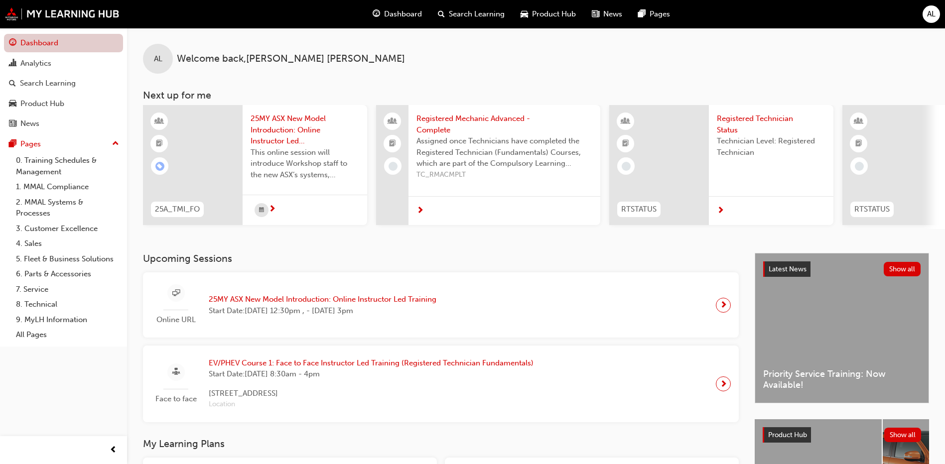
click at [72, 42] on link "Dashboard" at bounding box center [63, 43] width 119 height 18
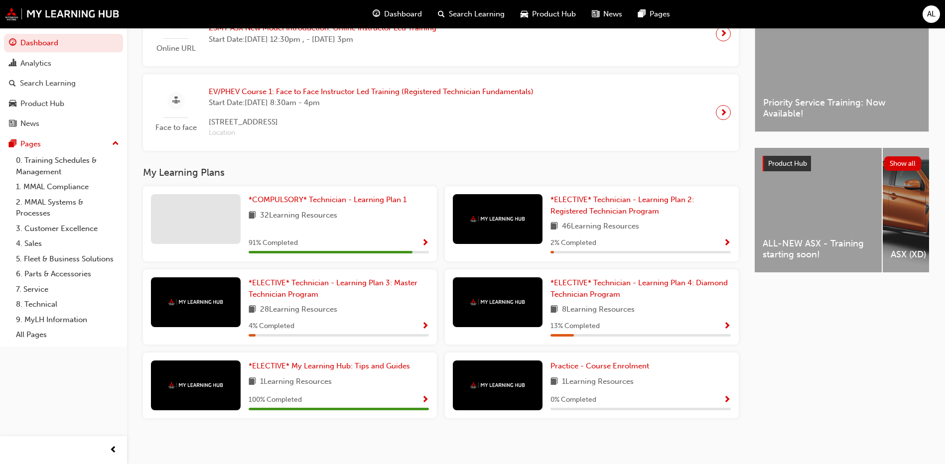
scroll to position [278, 0]
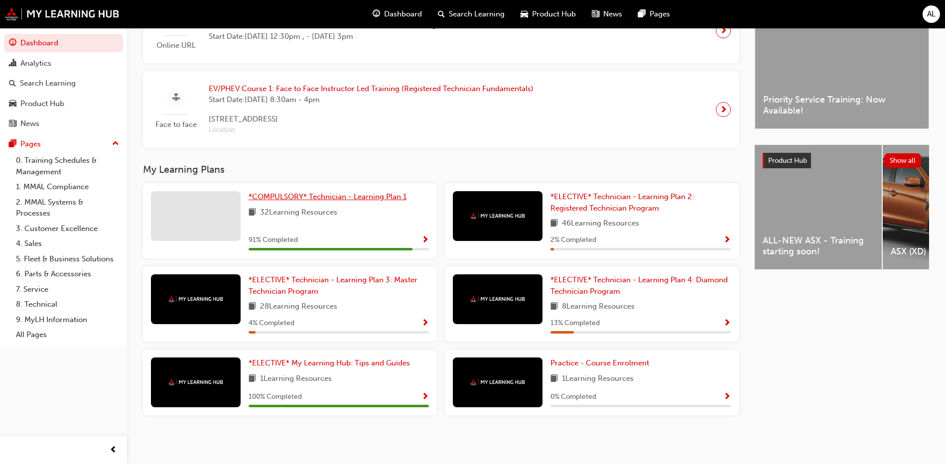
click at [290, 194] on span "*COMPULSORY* Technician - Learning Plan 1" at bounding box center [327, 196] width 158 height 9
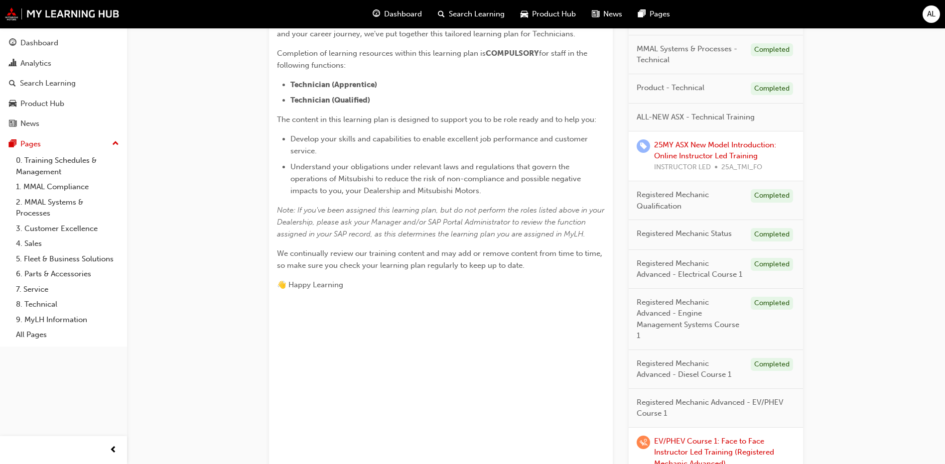
scroll to position [244, 0]
click at [675, 114] on span "ALL-NEW ASX - Technical Training" at bounding box center [695, 119] width 118 height 11
click at [719, 118] on span "ALL-NEW ASX - Technical Training" at bounding box center [695, 119] width 118 height 11
drag, startPoint x: 719, startPoint y: 118, endPoint x: 757, endPoint y: 122, distance: 38.5
click at [757, 122] on div "ALL-NEW ASX - Technical Training" at bounding box center [715, 120] width 174 height 28
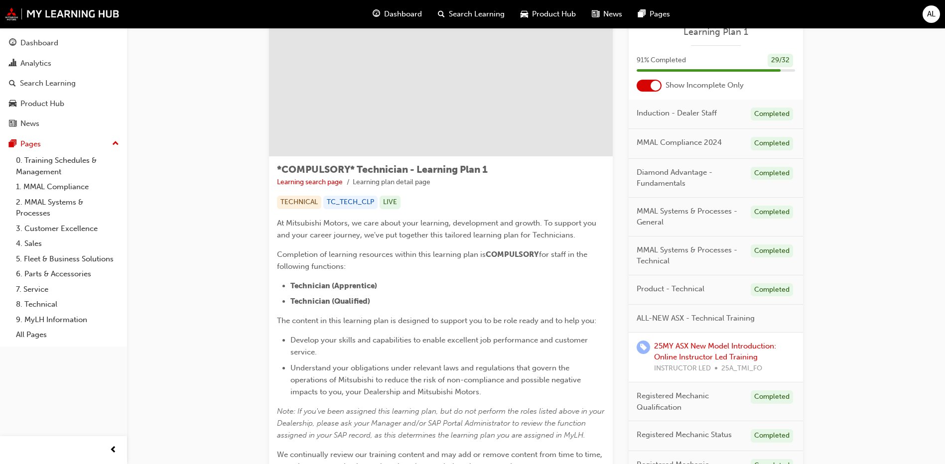
scroll to position [0, 0]
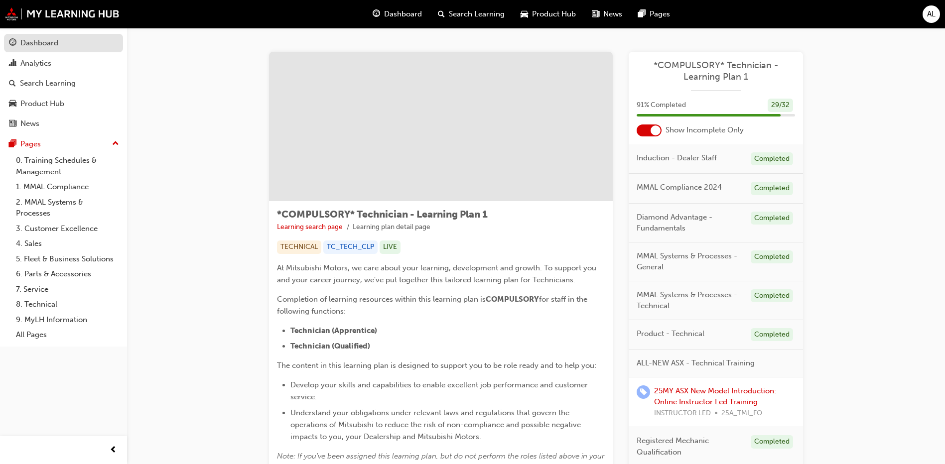
click at [89, 40] on div "Dashboard" at bounding box center [63, 43] width 109 height 12
